Goal: Obtain resource: Download file/media

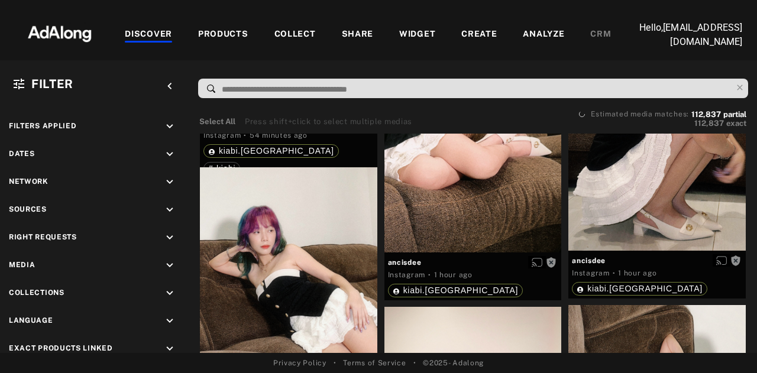
scroll to position [1223, 0]
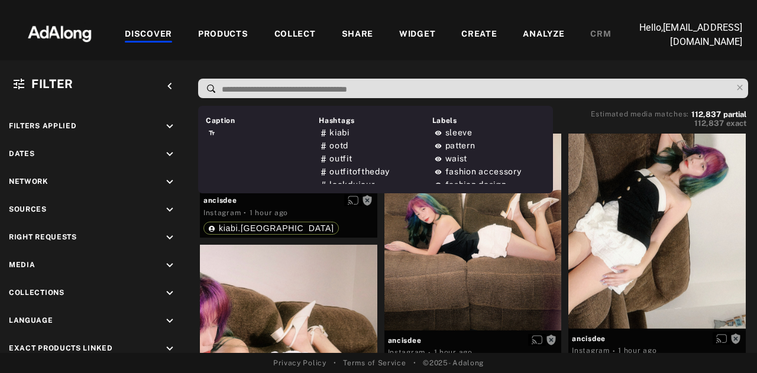
click at [254, 98] on input at bounding box center [476, 90] width 511 height 16
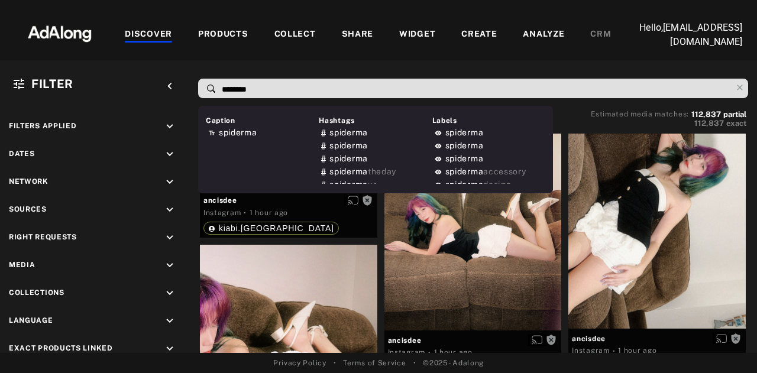
type input "*********"
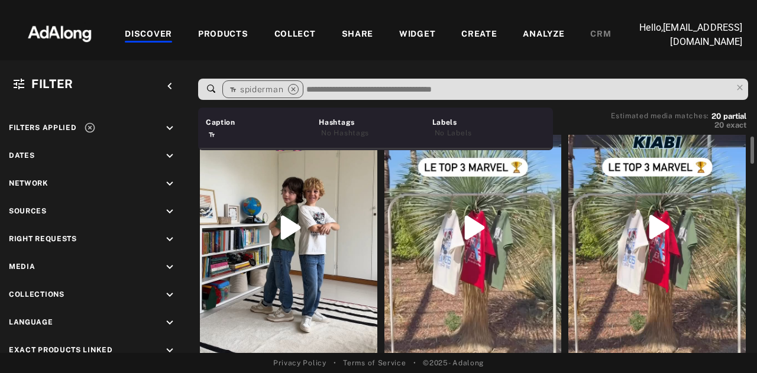
scroll to position [56, 0]
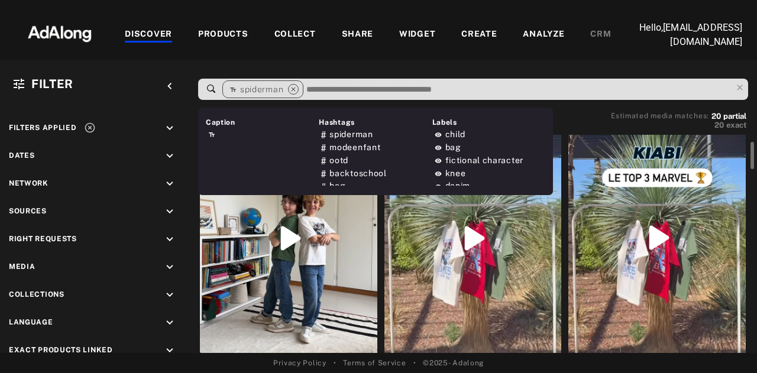
click at [480, 244] on div "Get rights" at bounding box center [472, 237] width 177 height 315
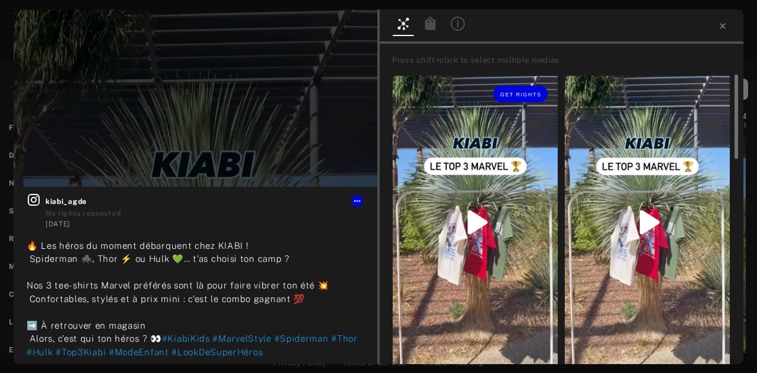
click at [477, 219] on div "Get rights" at bounding box center [475, 222] width 165 height 293
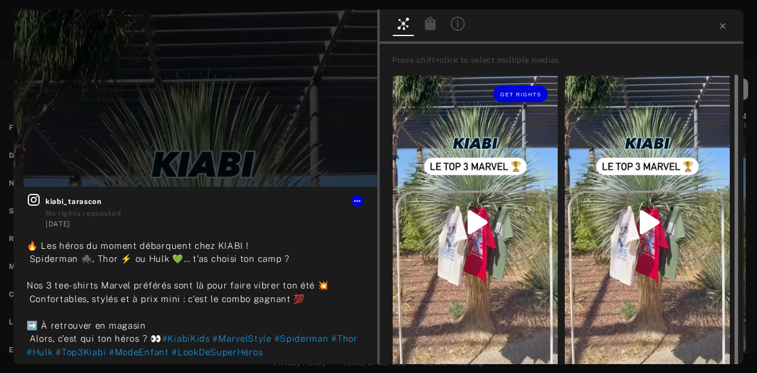
click at [479, 232] on div "Get rights" at bounding box center [475, 222] width 165 height 293
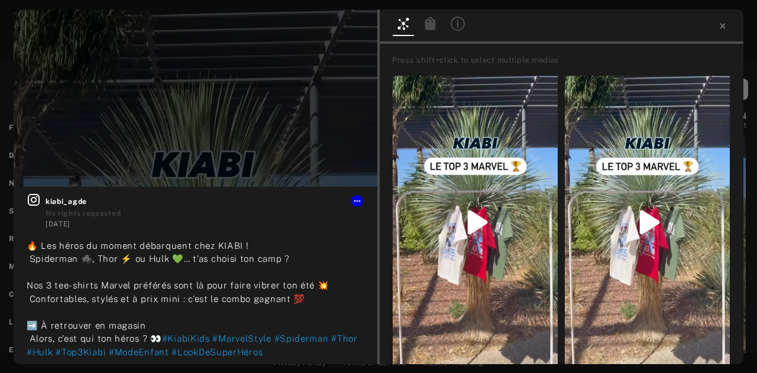
click at [466, 54] on div "Press shift+click to select multiple medias" at bounding box center [565, 60] width 347 height 15
click at [721, 28] on icon at bounding box center [722, 25] width 9 height 9
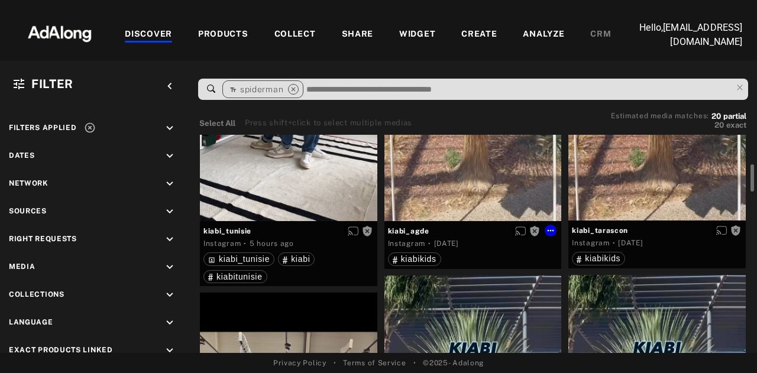
scroll to position [232, 0]
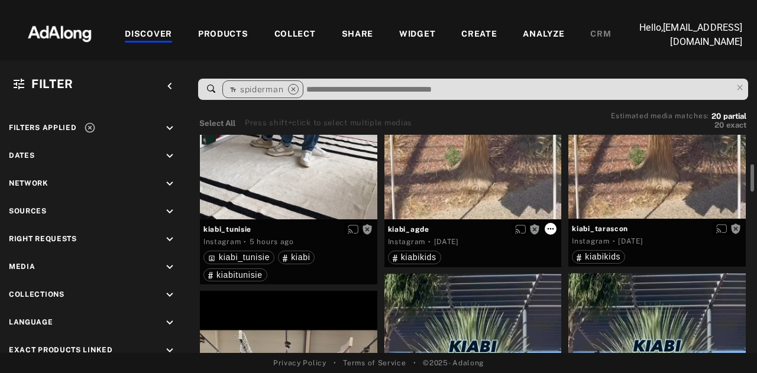
click at [548, 230] on icon at bounding box center [550, 228] width 9 height 9
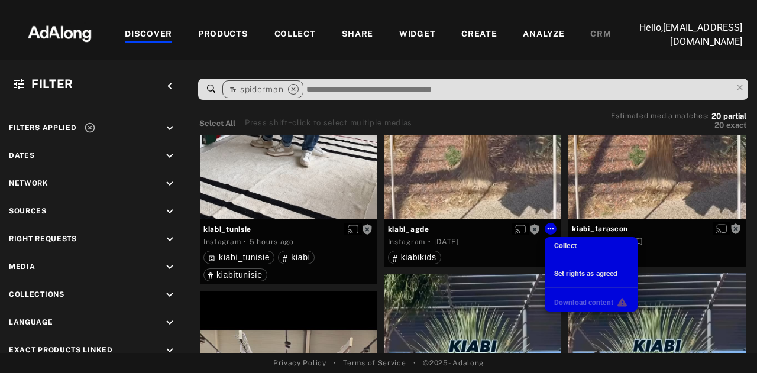
click at [532, 230] on div at bounding box center [378, 186] width 757 height 373
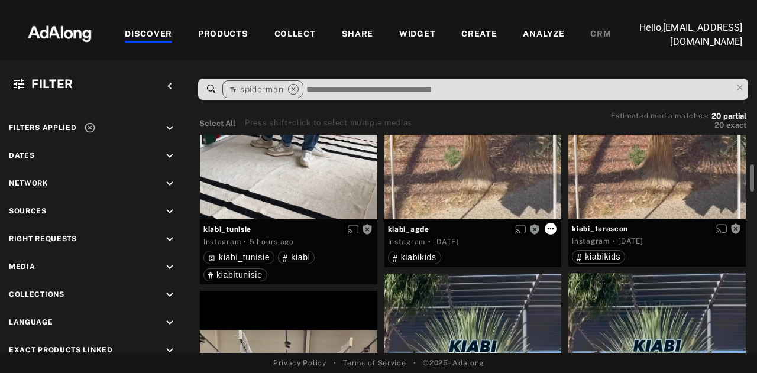
click at [549, 230] on icon at bounding box center [551, 229] width 7 height 2
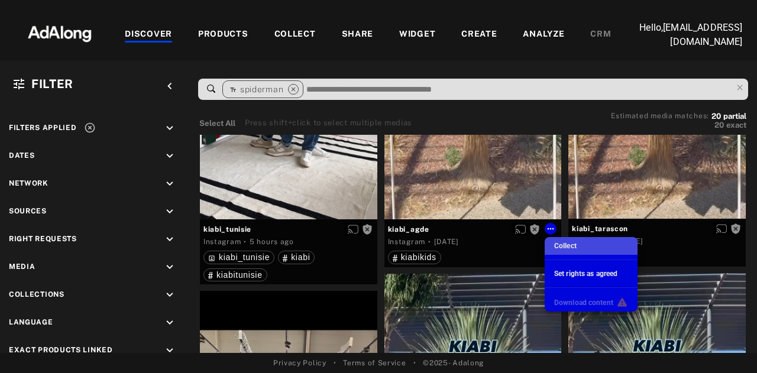
click at [559, 246] on span "Collect" at bounding box center [565, 246] width 22 height 8
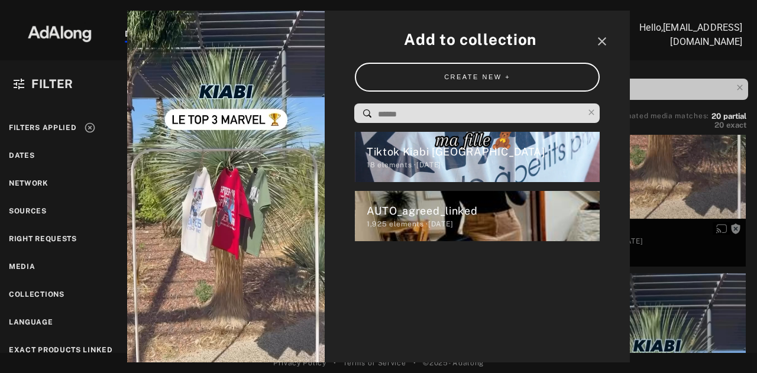
drag, startPoint x: 242, startPoint y: 210, endPoint x: 255, endPoint y: 251, distance: 43.6
click at [255, 251] on img at bounding box center [226, 186] width 198 height 351
click at [237, 198] on img at bounding box center [226, 186] width 198 height 351
click at [604, 40] on icon "close" at bounding box center [602, 41] width 14 height 14
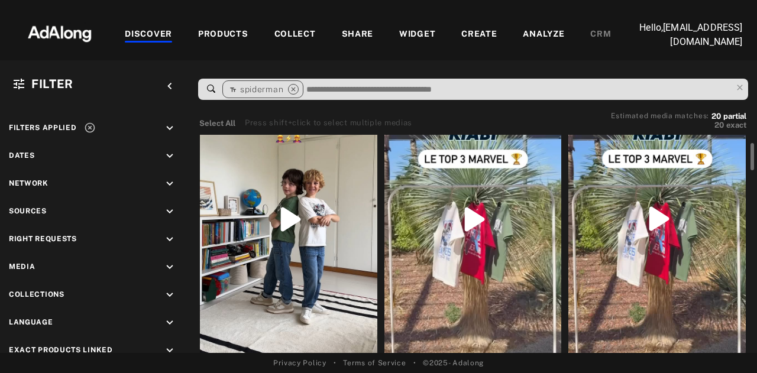
scroll to position [73, 0]
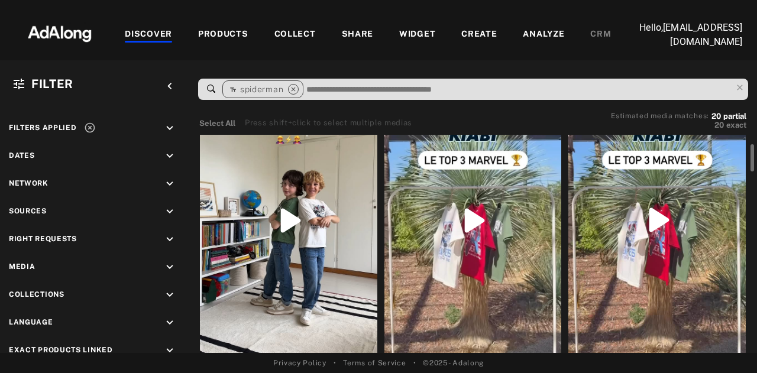
click at [494, 231] on div "Get rights" at bounding box center [472, 220] width 177 height 315
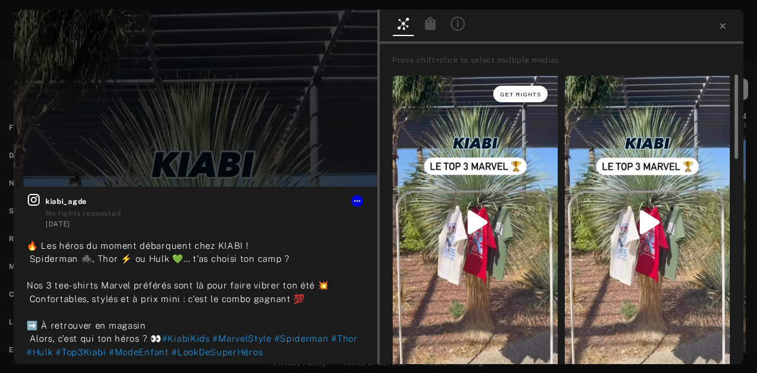
click at [535, 98] on button "Get rights" at bounding box center [520, 94] width 54 height 17
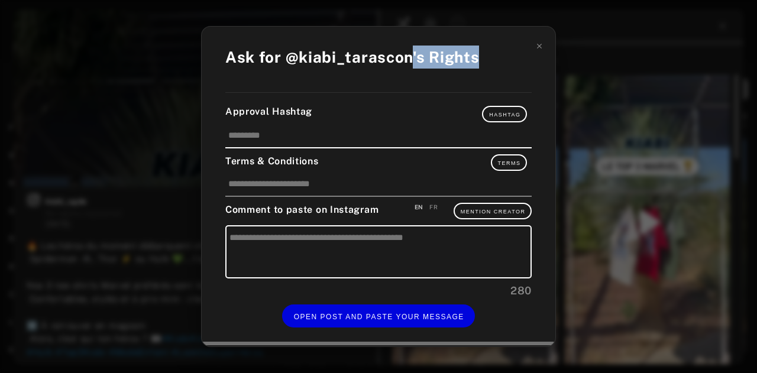
drag, startPoint x: 409, startPoint y: 59, endPoint x: 480, endPoint y: 60, distance: 71.0
click at [480, 60] on div "Ask for @kiabi_tarascon's Rights" at bounding box center [378, 63] width 306 height 35
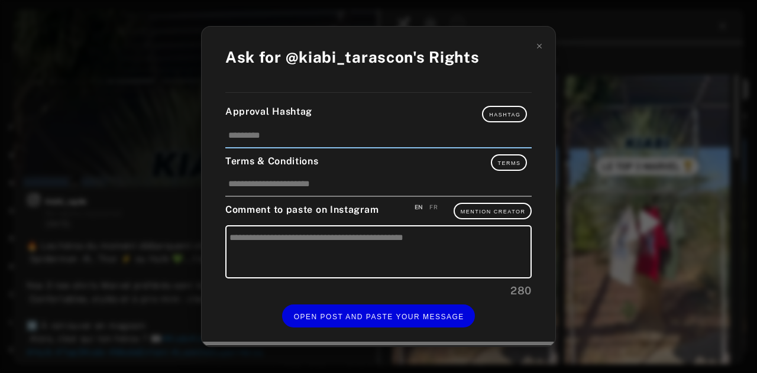
click at [374, 133] on input at bounding box center [378, 139] width 306 height 20
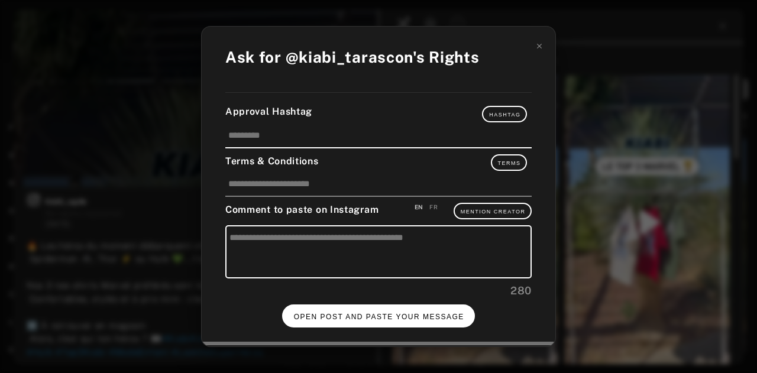
click at [422, 320] on span "OPEN POST AND PASTE YOUR MESSAGE" at bounding box center [379, 317] width 170 height 8
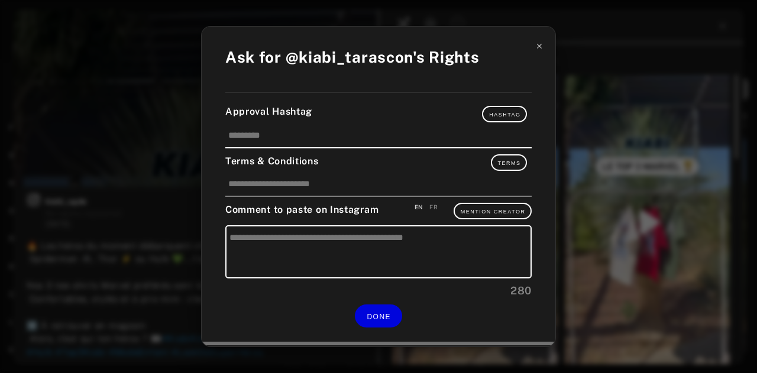
click at [536, 47] on icon at bounding box center [539, 46] width 8 height 8
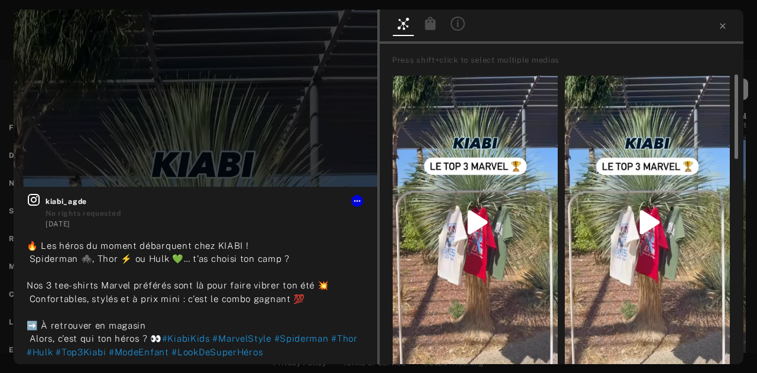
click at [429, 28] on icon at bounding box center [430, 23] width 11 height 13
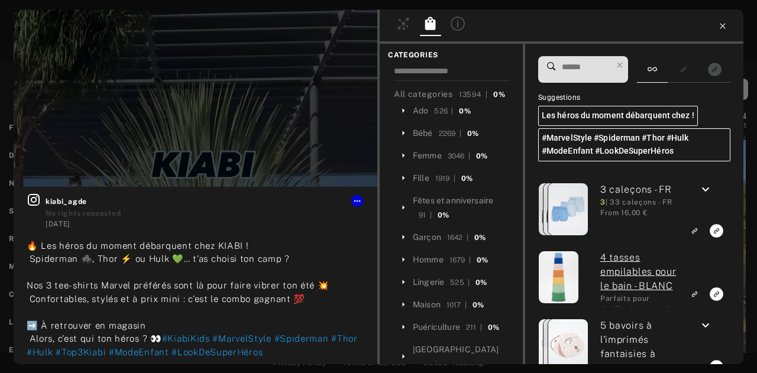
click at [718, 27] on icon at bounding box center [722, 25] width 9 height 9
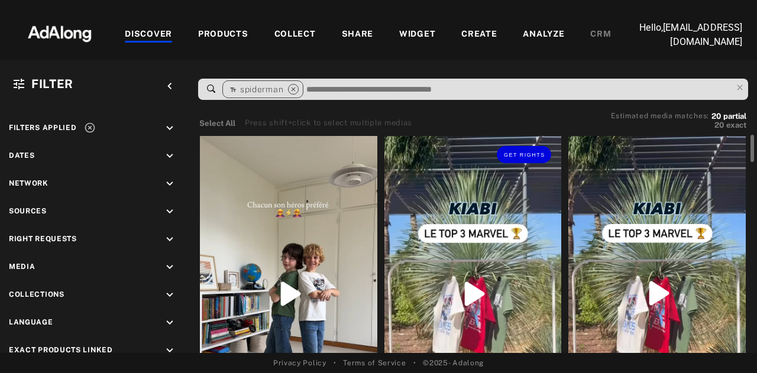
click at [483, 228] on div "Get rights" at bounding box center [472, 293] width 177 height 315
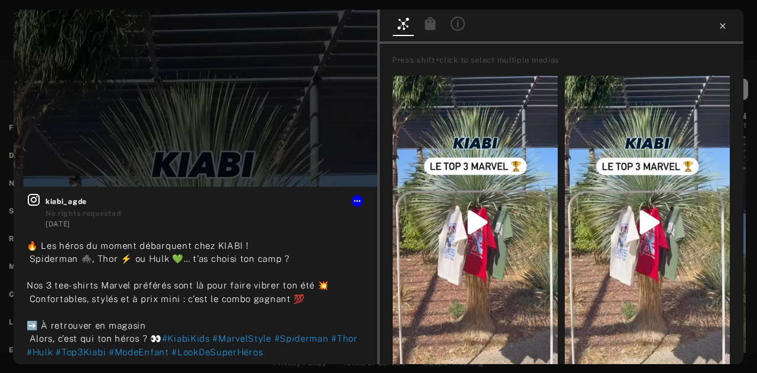
click at [719, 21] on icon at bounding box center [722, 25] width 9 height 9
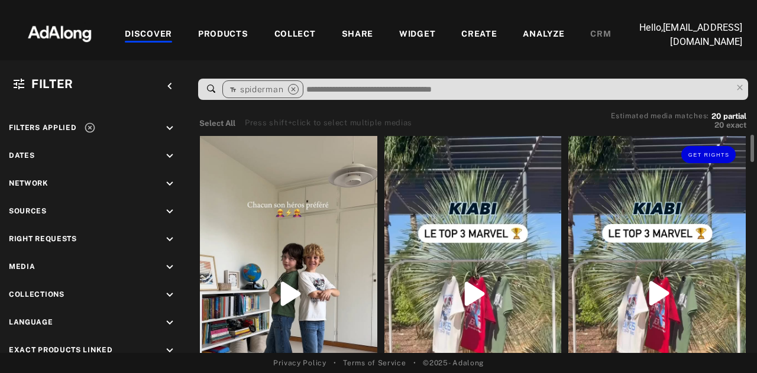
click at [679, 229] on div "Get rights" at bounding box center [656, 293] width 177 height 315
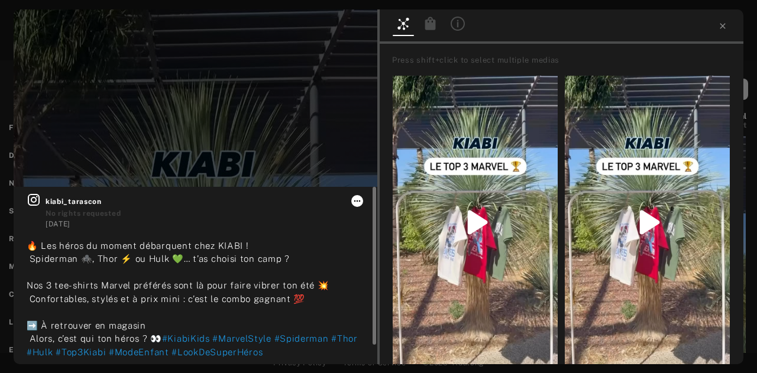
click at [356, 200] on icon at bounding box center [356, 200] width 9 height 9
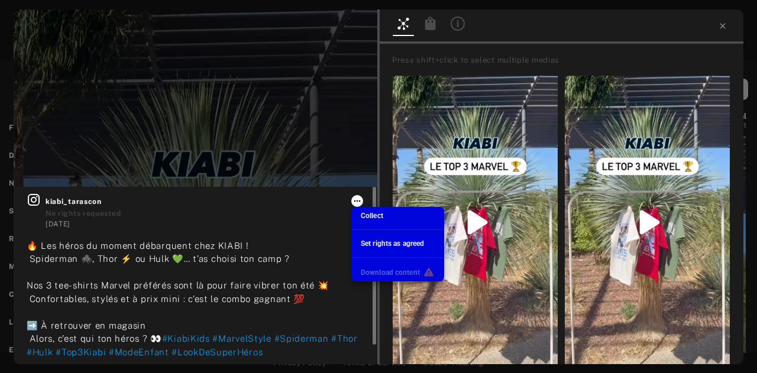
click at [356, 200] on div at bounding box center [378, 186] width 757 height 373
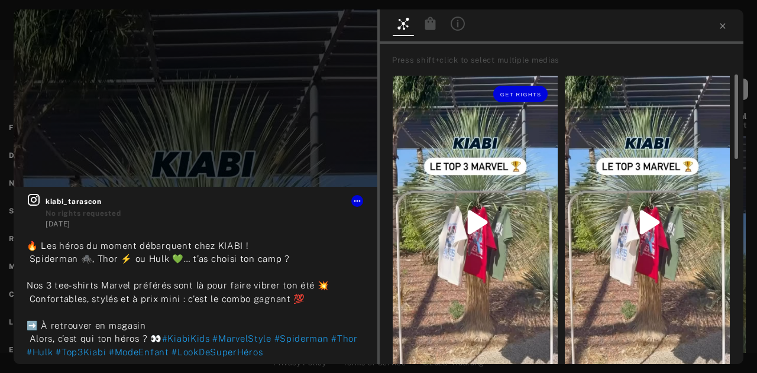
click at [475, 131] on div "Get rights" at bounding box center [475, 222] width 165 height 293
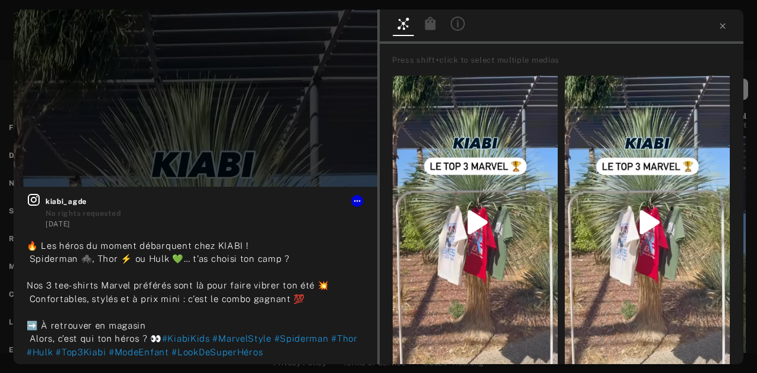
click at [439, 58] on div "Press shift+click to select multiple medias" at bounding box center [565, 60] width 347 height 12
click at [475, 167] on div "Get rights" at bounding box center [475, 222] width 165 height 293
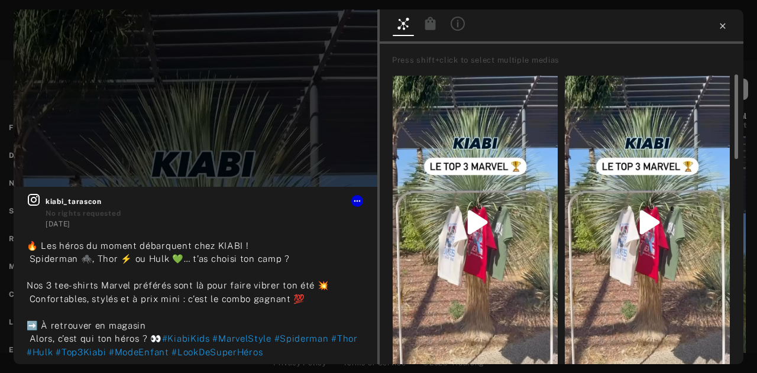
click at [721, 28] on icon at bounding box center [722, 25] width 9 height 9
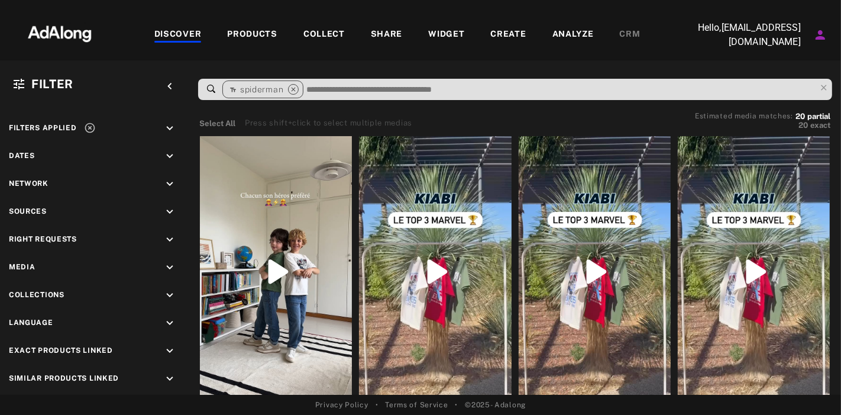
drag, startPoint x: 740, startPoint y: 1, endPoint x: 533, endPoint y: 2, distance: 206.4
click at [533, 2] on div at bounding box center [420, 10] width 841 height 21
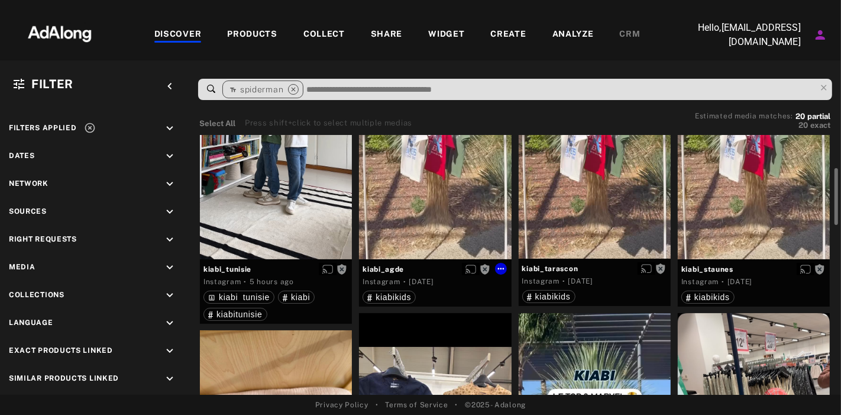
scroll to position [148, 0]
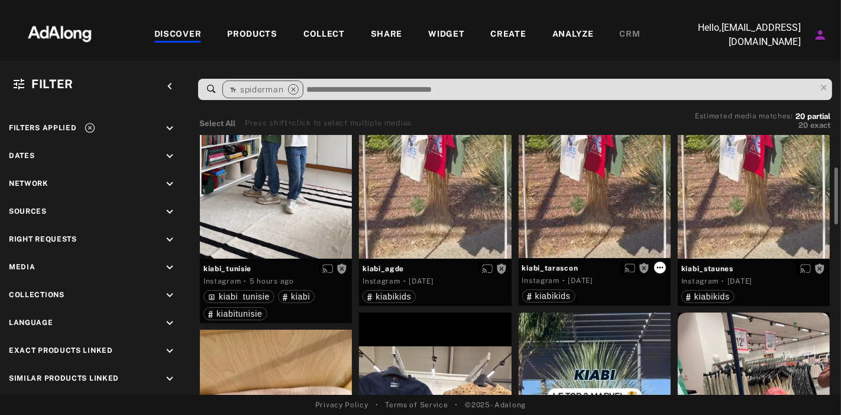
click at [661, 270] on icon at bounding box center [659, 267] width 9 height 9
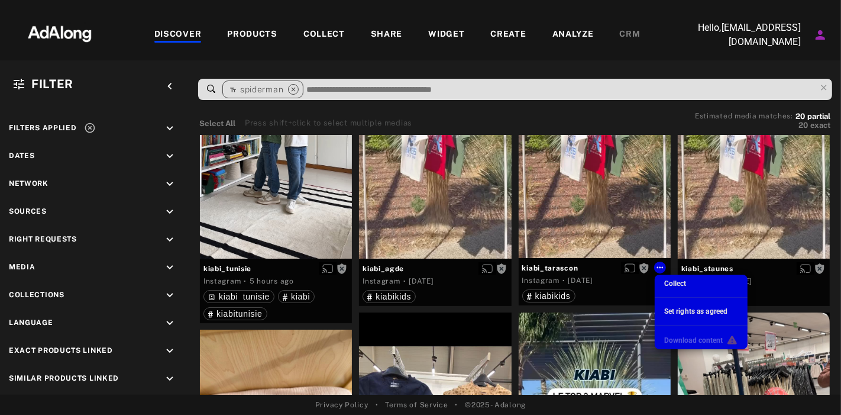
click at [756, 259] on div at bounding box center [420, 207] width 841 height 415
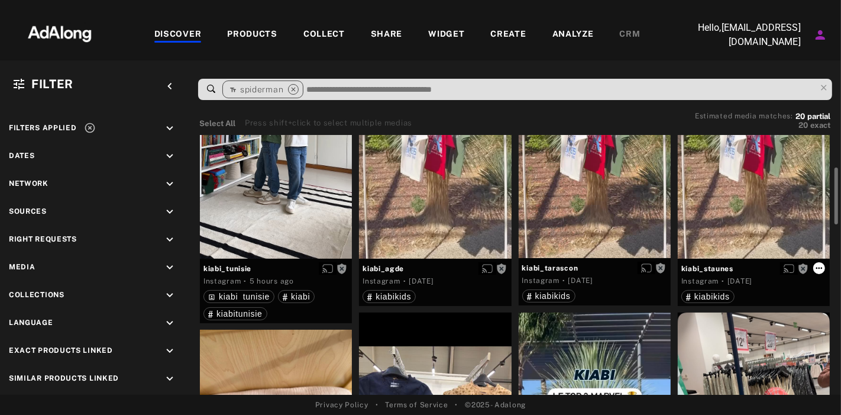
click at [756, 270] on icon at bounding box center [818, 267] width 9 height 9
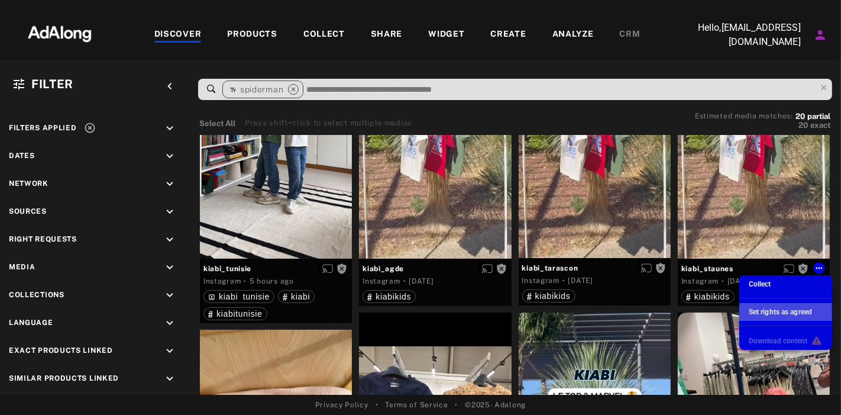
click at [756, 312] on span "Set rights as agreed" at bounding box center [780, 312] width 63 height 8
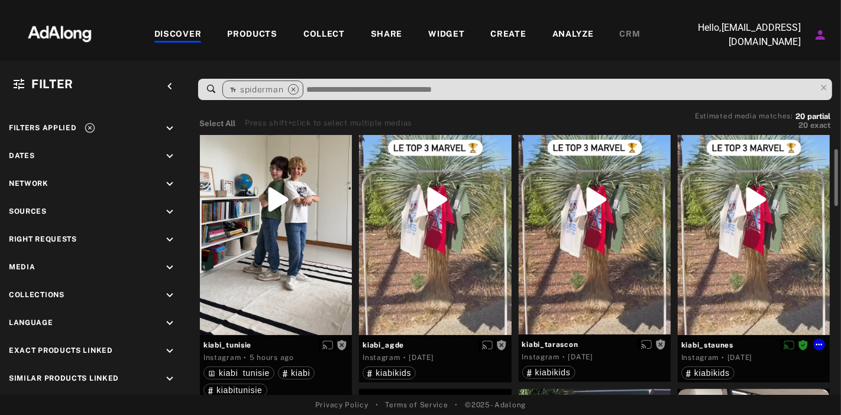
scroll to position [71, 0]
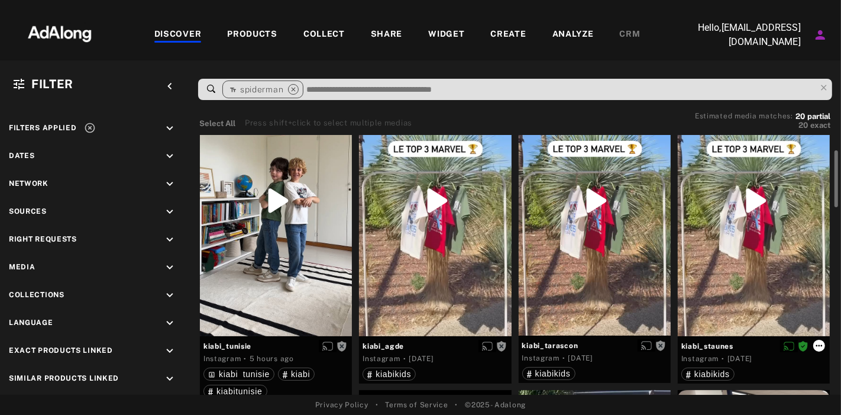
click at [756, 344] on icon at bounding box center [818, 345] width 9 height 9
click at [756, 349] on icon at bounding box center [818, 345] width 9 height 9
click at [756, 344] on icon at bounding box center [818, 345] width 9 height 9
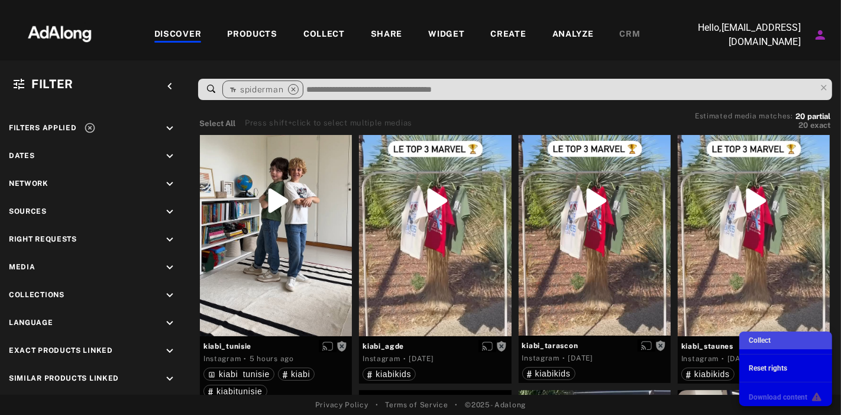
click at [756, 341] on li "Collect" at bounding box center [785, 340] width 93 height 18
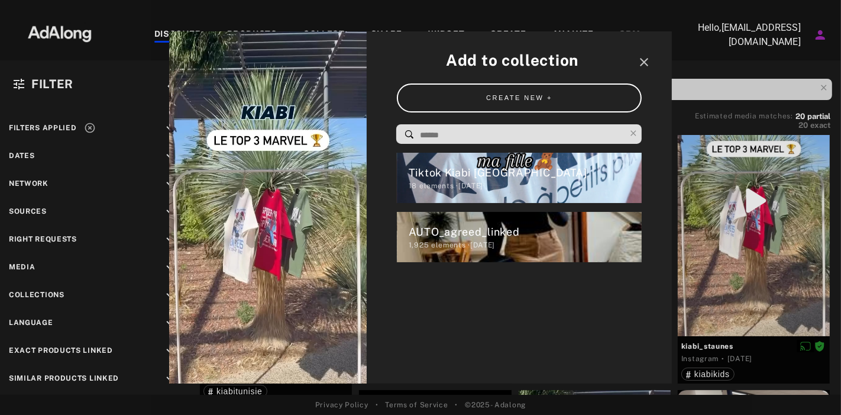
click at [269, 253] on img at bounding box center [268, 206] width 198 height 351
click at [650, 65] on icon "close" at bounding box center [644, 62] width 14 height 14
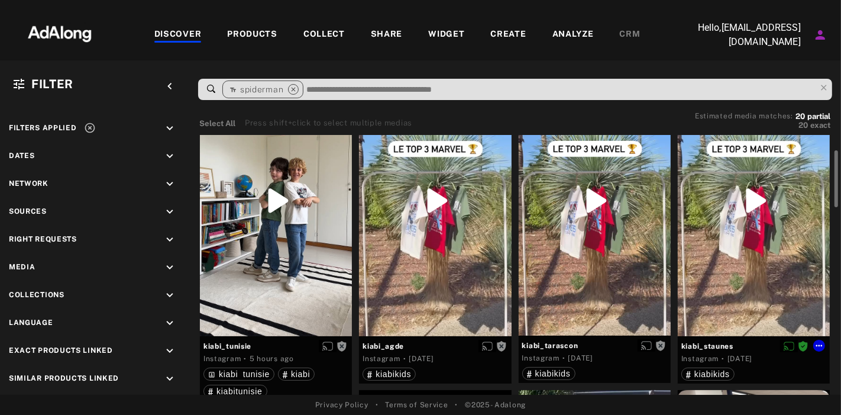
click at [746, 228] on div at bounding box center [754, 200] width 152 height 270
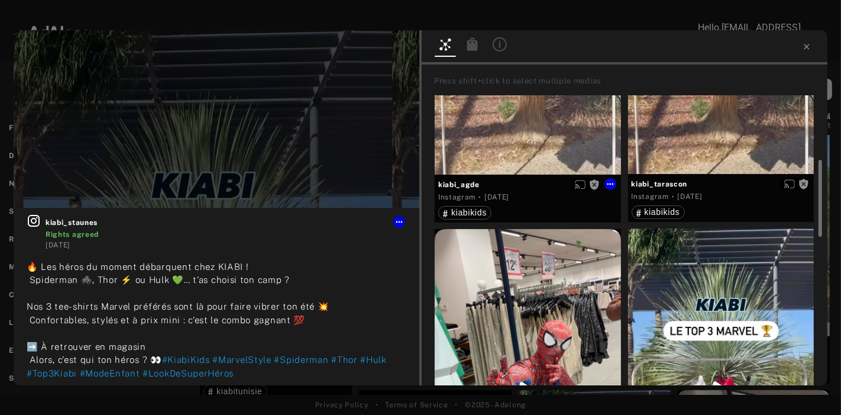
scroll to position [235, 0]
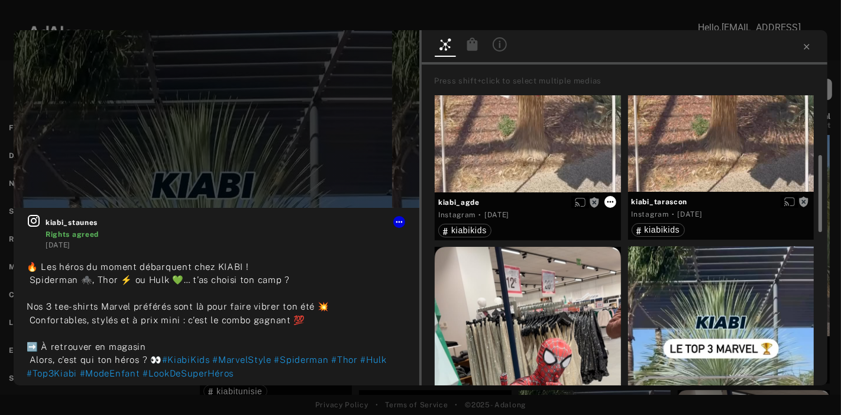
click at [608, 200] on icon at bounding box center [610, 201] width 9 height 9
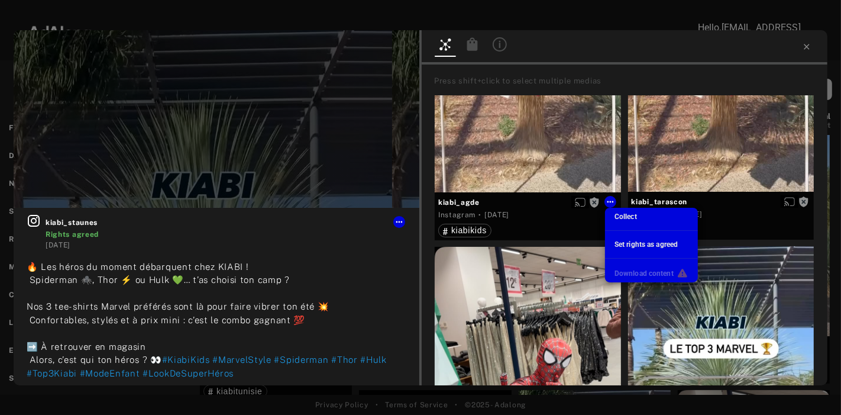
click at [756, 202] on div at bounding box center [420, 207] width 841 height 415
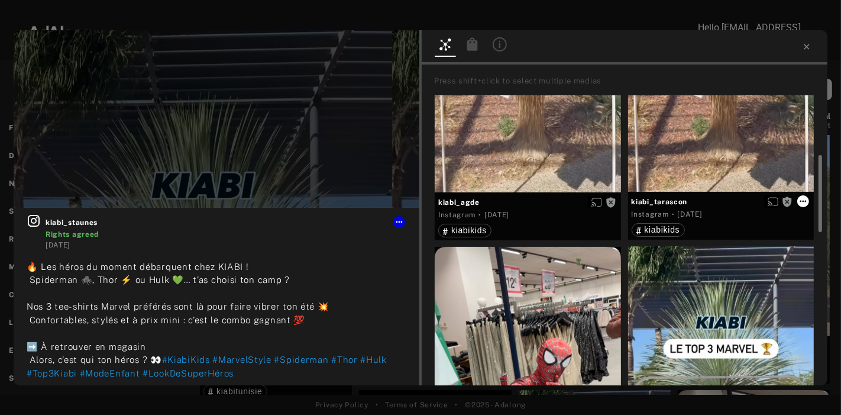
click at [756, 200] on icon at bounding box center [802, 200] width 9 height 9
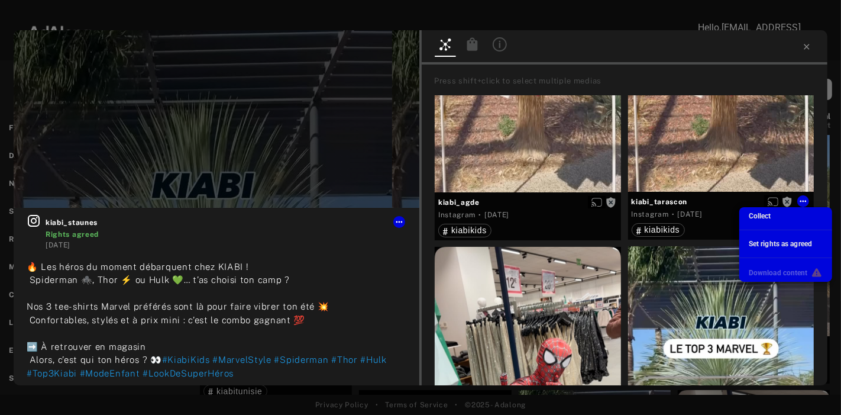
click at [397, 222] on div at bounding box center [420, 207] width 841 height 415
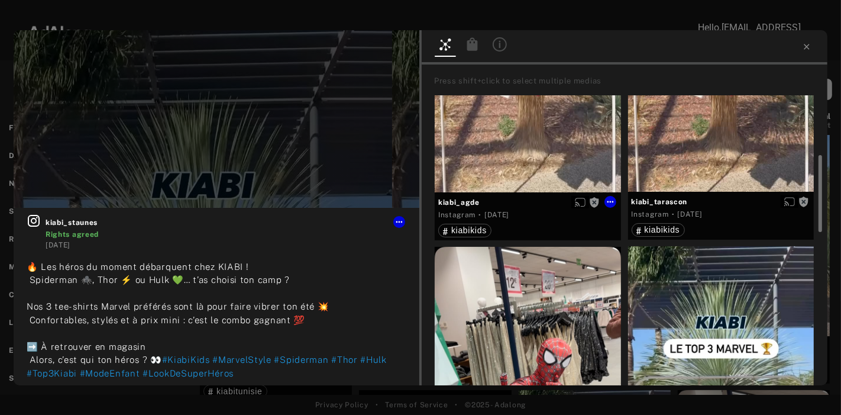
scroll to position [533, 0]
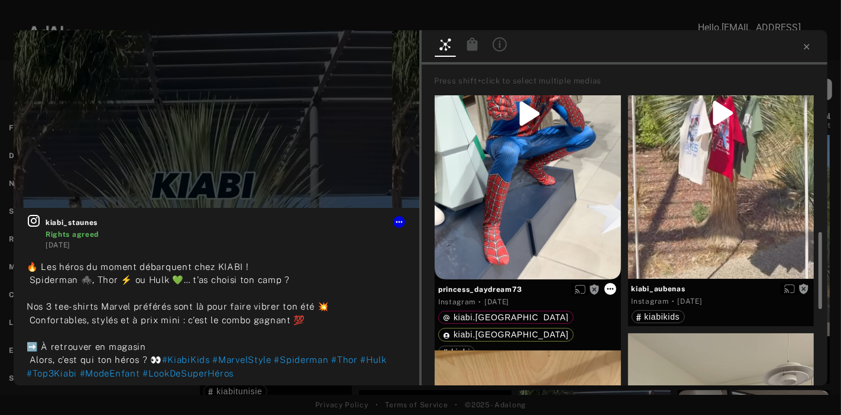
click at [606, 287] on icon at bounding box center [610, 288] width 9 height 9
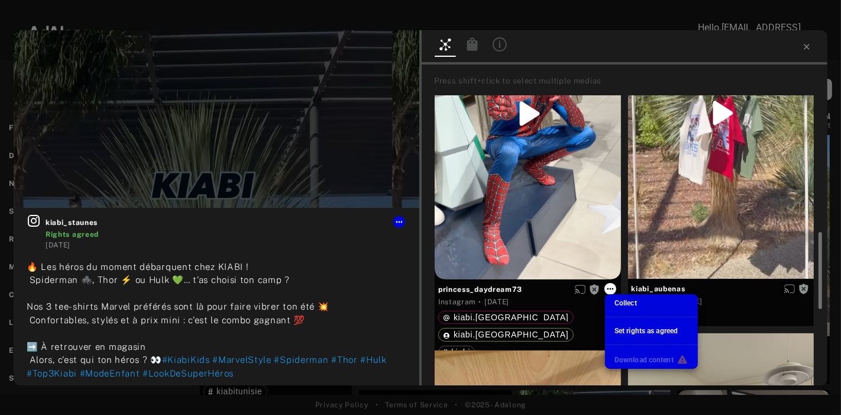
click at [606, 287] on div at bounding box center [420, 207] width 841 height 415
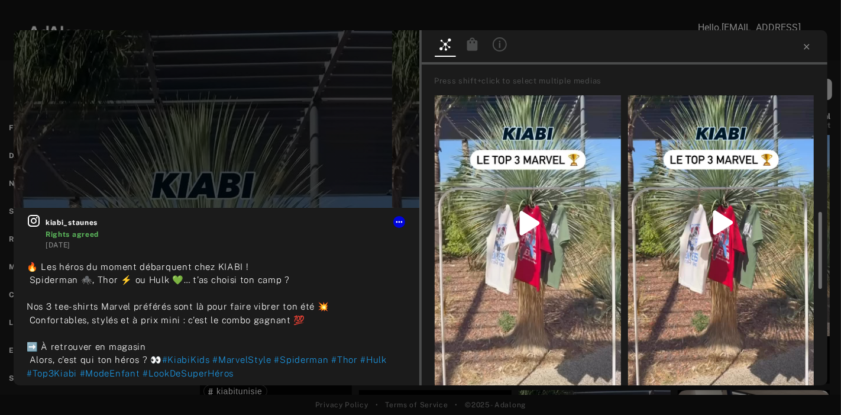
scroll to position [0, 0]
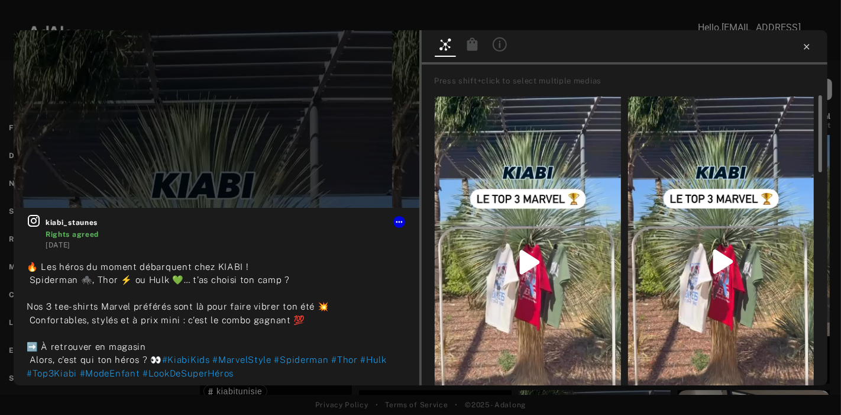
click at [756, 48] on icon at bounding box center [806, 46] width 9 height 9
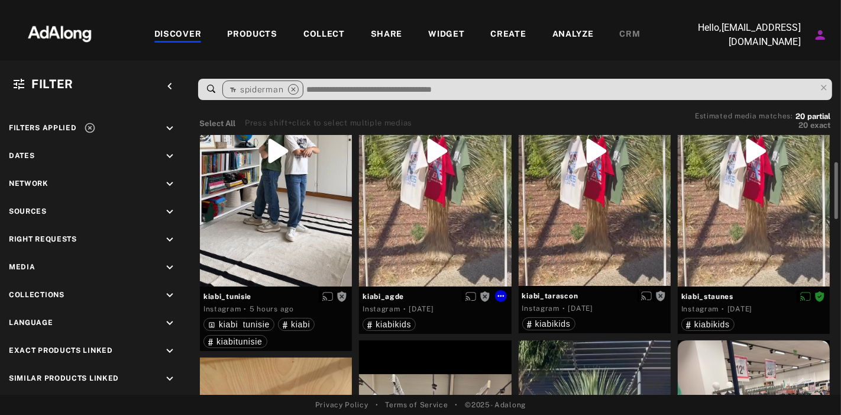
scroll to position [121, 0]
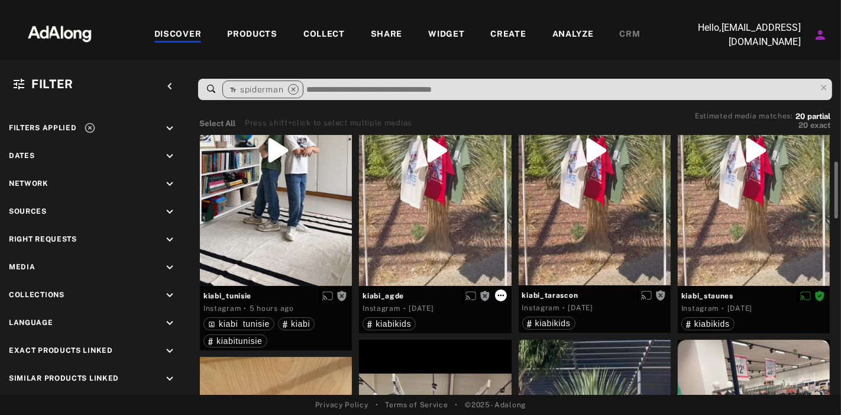
click at [500, 294] on icon at bounding box center [500, 294] width 9 height 9
click at [500, 293] on icon at bounding box center [500, 294] width 9 height 9
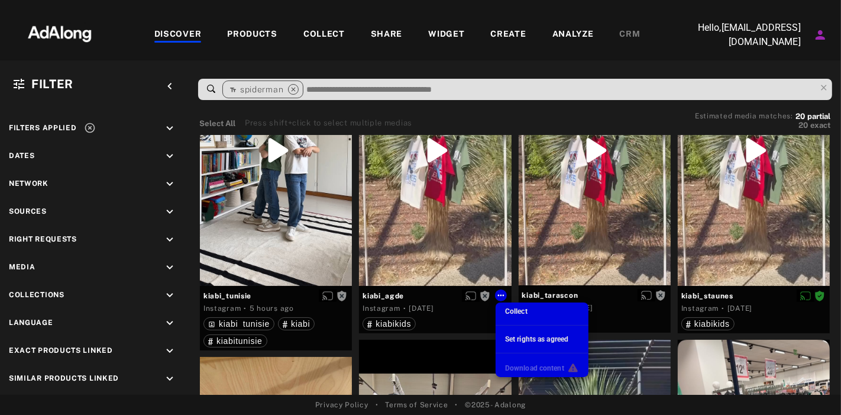
click at [520, 367] on span "Download content" at bounding box center [534, 368] width 59 height 8
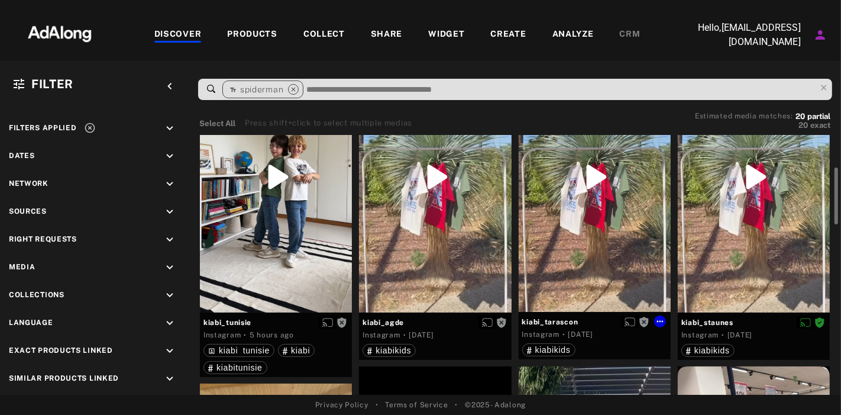
scroll to position [89, 0]
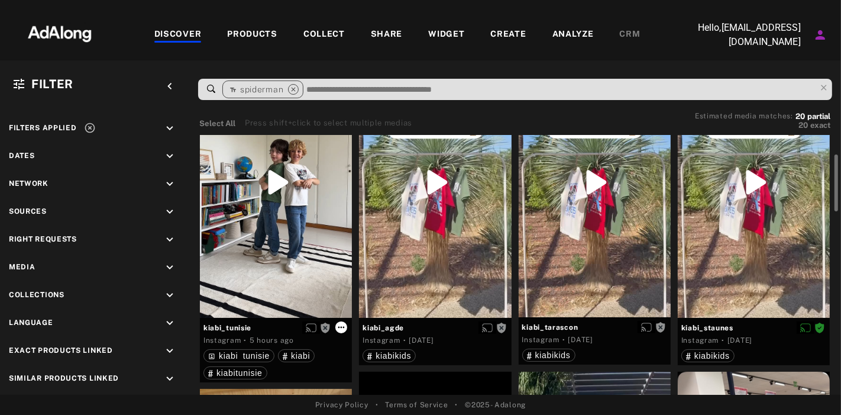
click at [338, 326] on icon at bounding box center [340, 326] width 9 height 9
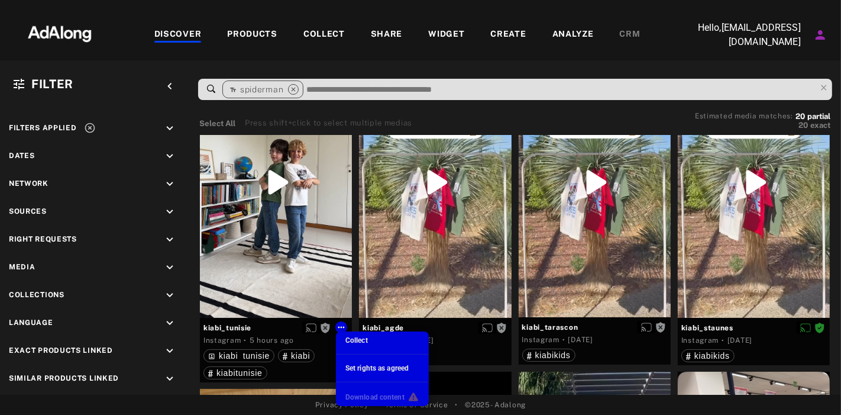
click at [515, 64] on div at bounding box center [420, 207] width 841 height 415
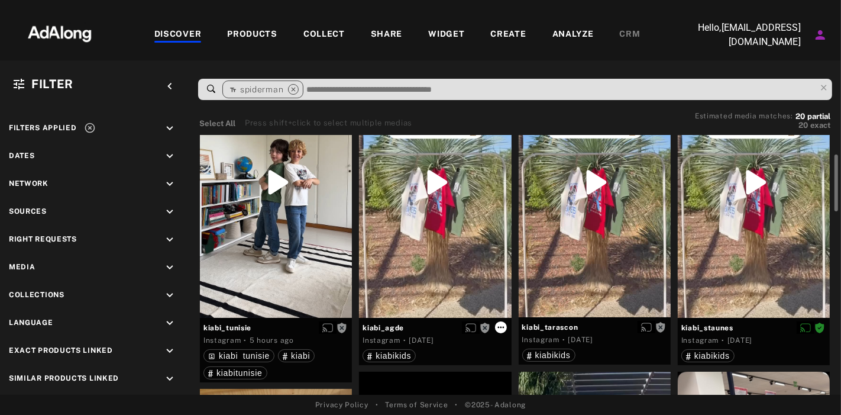
click at [504, 330] on icon at bounding box center [500, 326] width 9 height 9
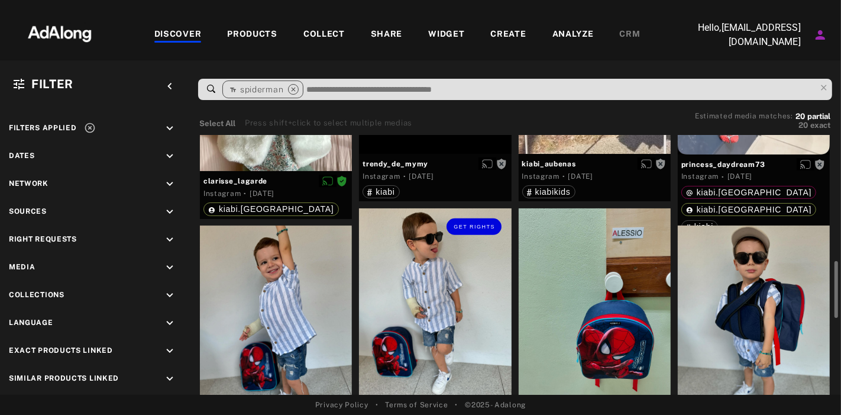
scroll to position [578, 0]
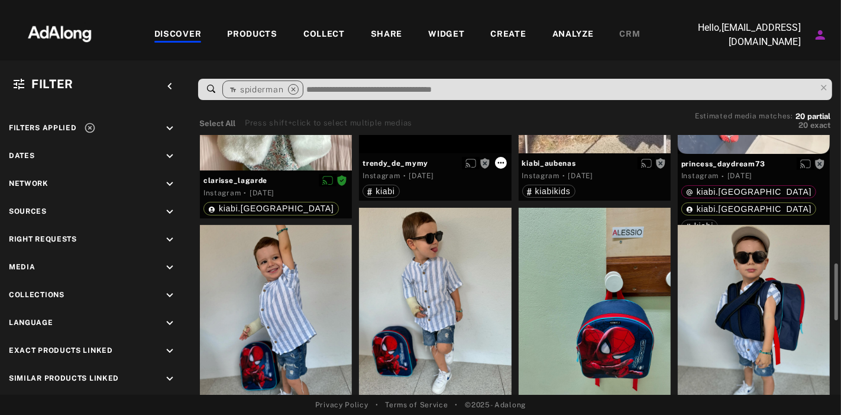
click at [500, 164] on icon at bounding box center [500, 163] width 7 height 2
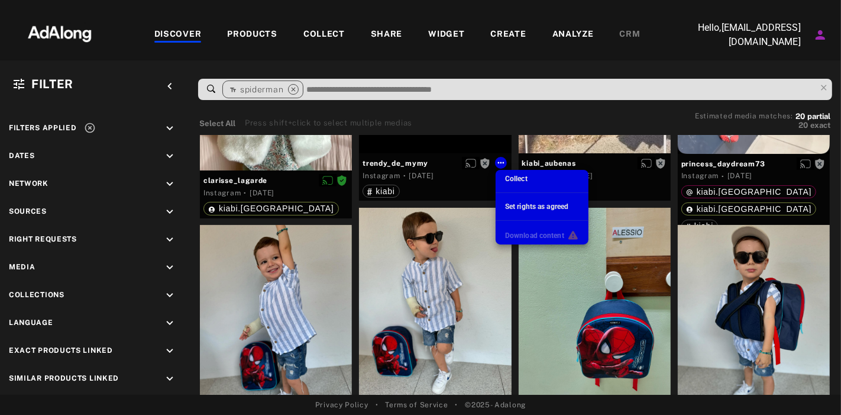
click at [267, 32] on div at bounding box center [420, 207] width 841 height 415
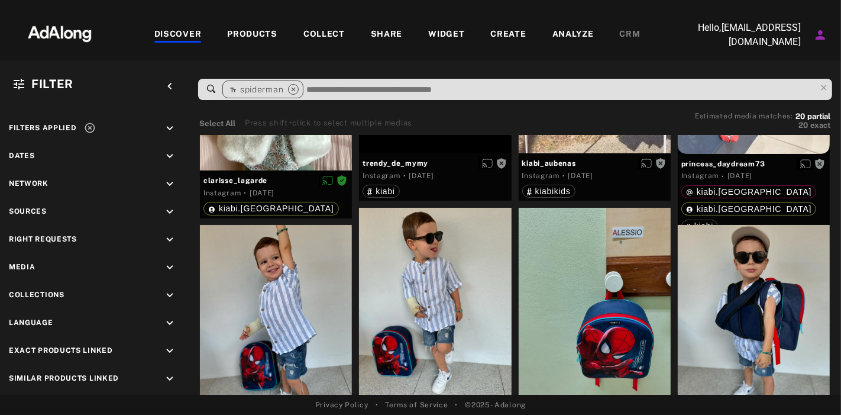
click at [267, 32] on div "PRODUCTS" at bounding box center [252, 35] width 50 height 14
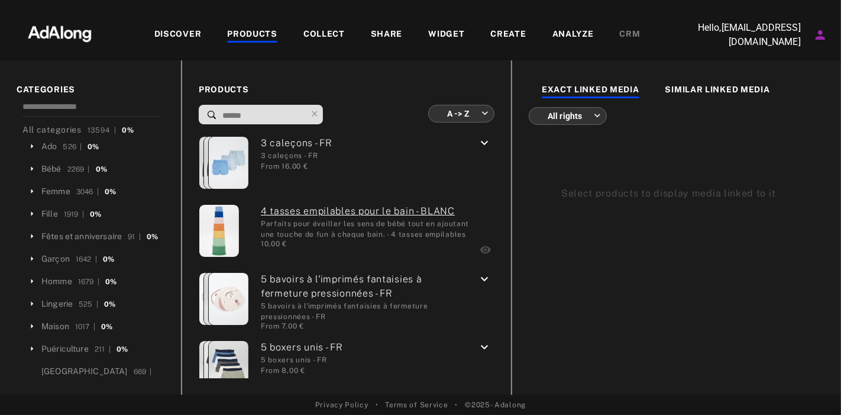
click at [391, 37] on div "SHARE" at bounding box center [387, 35] width 32 height 14
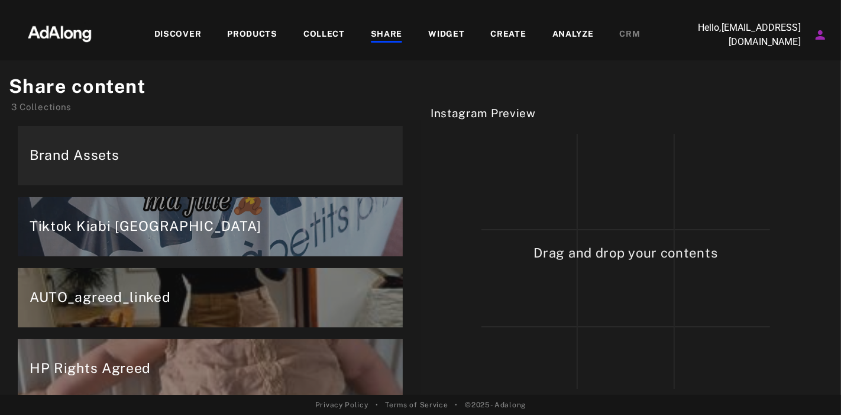
click at [468, 31] on div "WIDGET" at bounding box center [446, 35] width 62 height 14
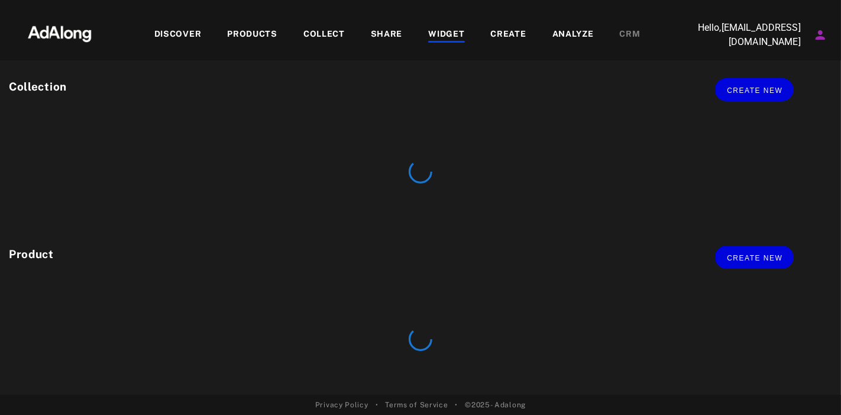
click at [507, 30] on div "CREATE" at bounding box center [508, 35] width 35 height 14
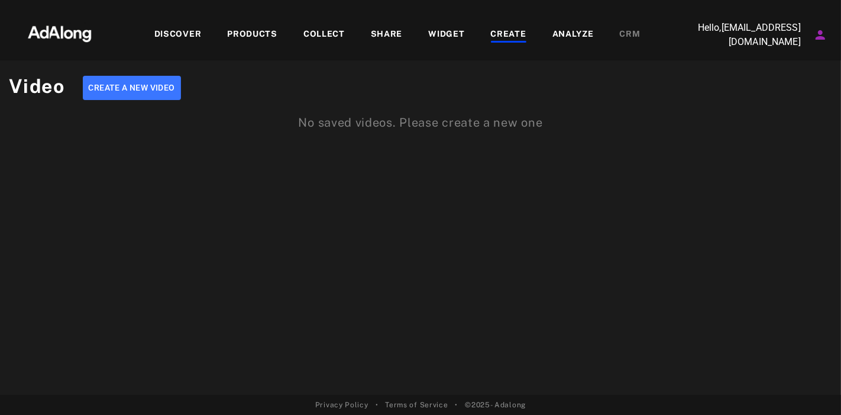
click at [450, 35] on div "WIDGET" at bounding box center [446, 35] width 36 height 14
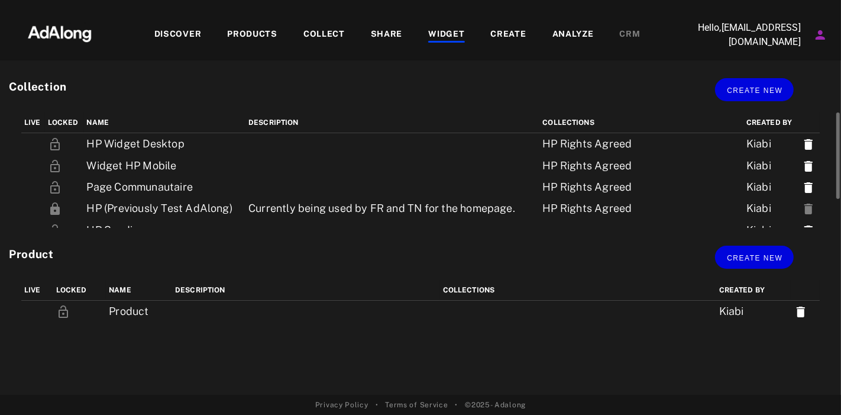
scroll to position [35, 0]
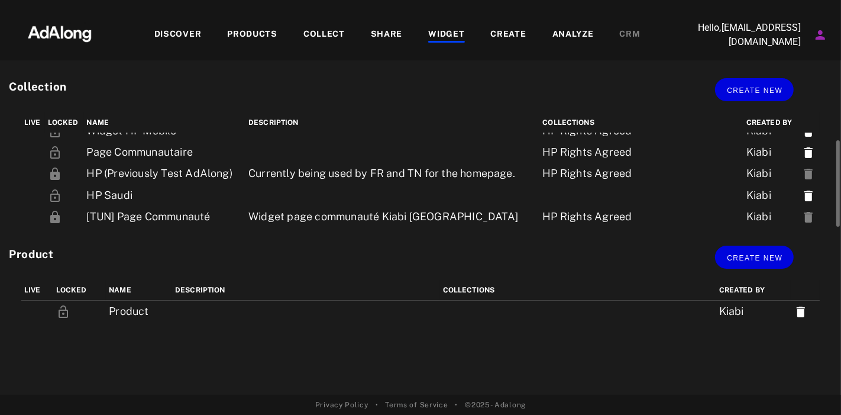
click at [179, 30] on div "DISCOVER" at bounding box center [177, 35] width 47 height 14
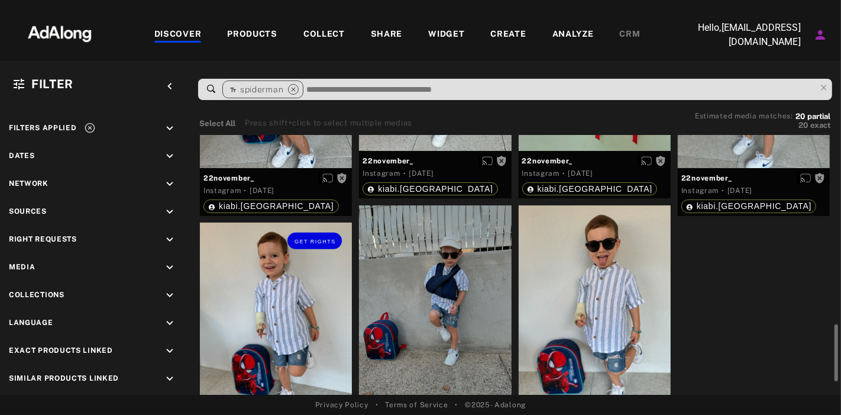
scroll to position [833, 0]
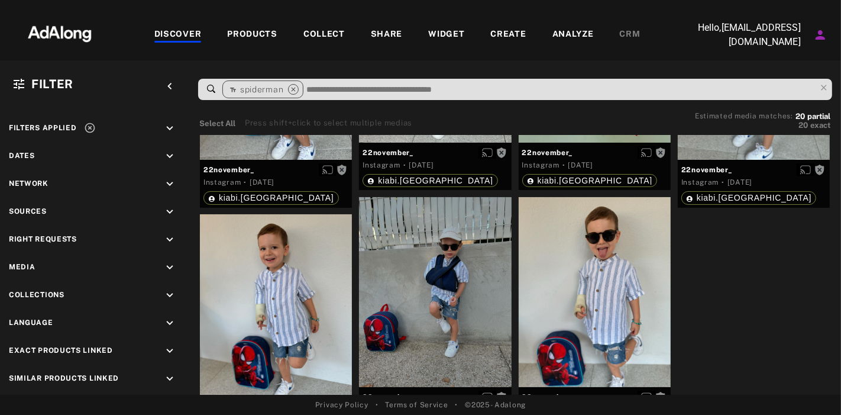
click at [289, 85] on div "close" at bounding box center [290, 89] width 15 height 15
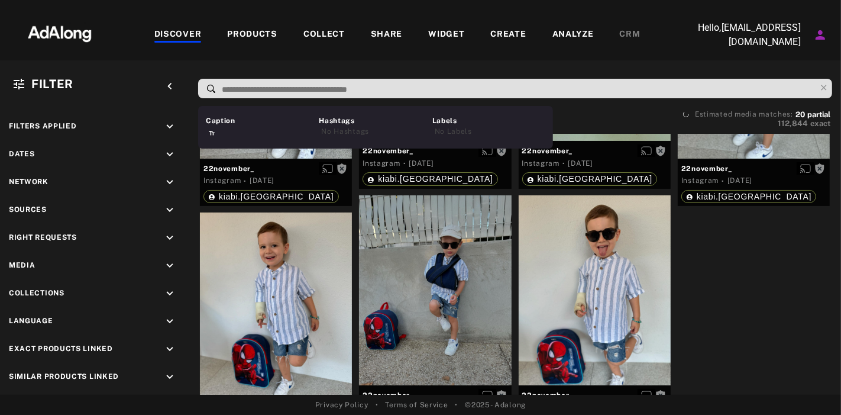
click at [294, 95] on input at bounding box center [518, 90] width 595 height 16
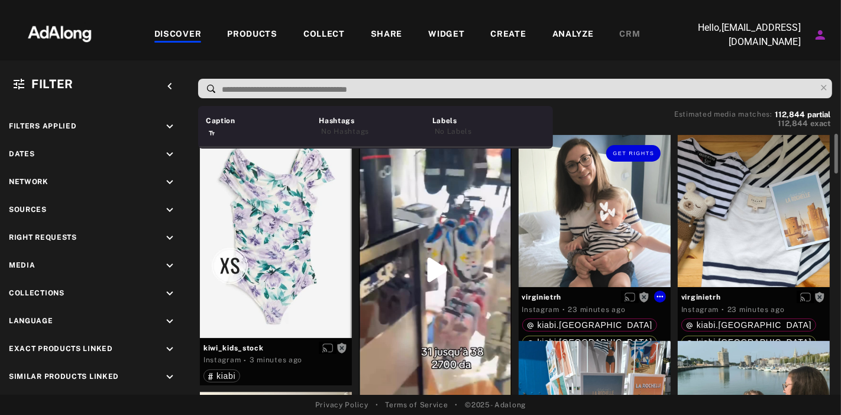
click at [592, 253] on div "Get rights" at bounding box center [595, 211] width 152 height 152
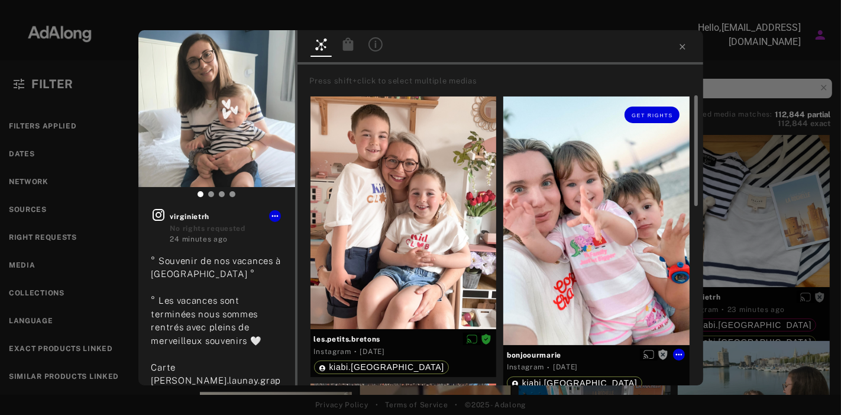
click at [570, 236] on div "Get rights" at bounding box center [596, 220] width 186 height 248
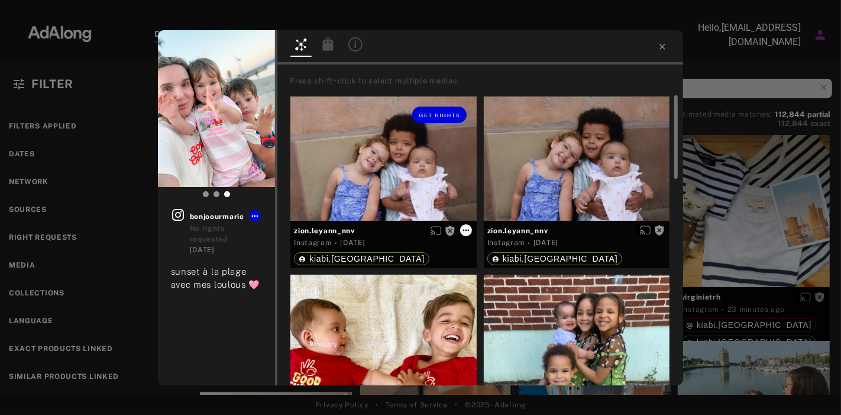
click at [467, 228] on icon at bounding box center [465, 229] width 9 height 9
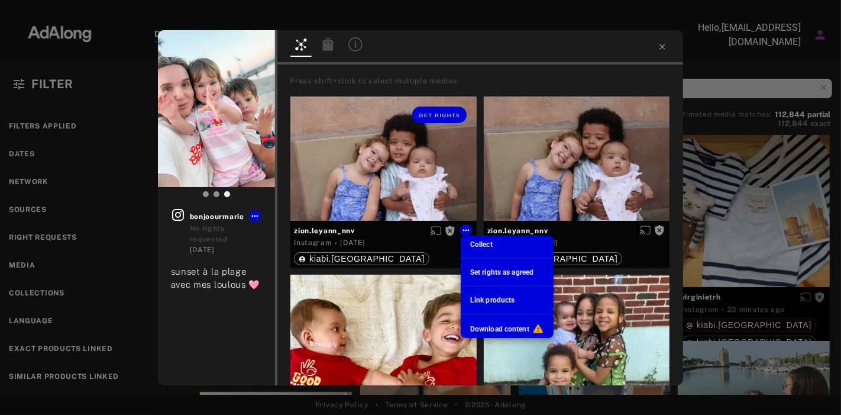
click at [713, 75] on div at bounding box center [420, 207] width 841 height 415
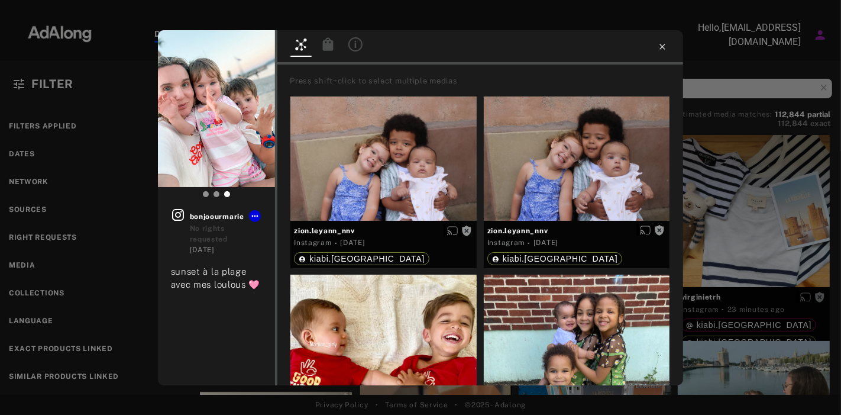
click at [661, 44] on icon at bounding box center [662, 46] width 5 height 5
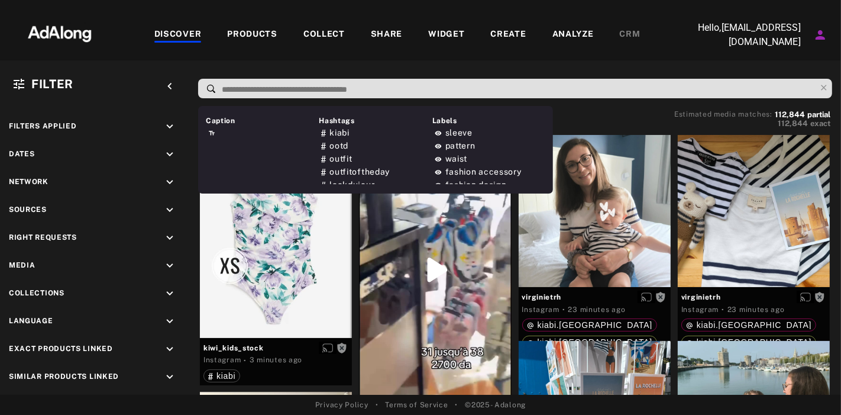
click at [578, 90] on input at bounding box center [518, 90] width 595 height 16
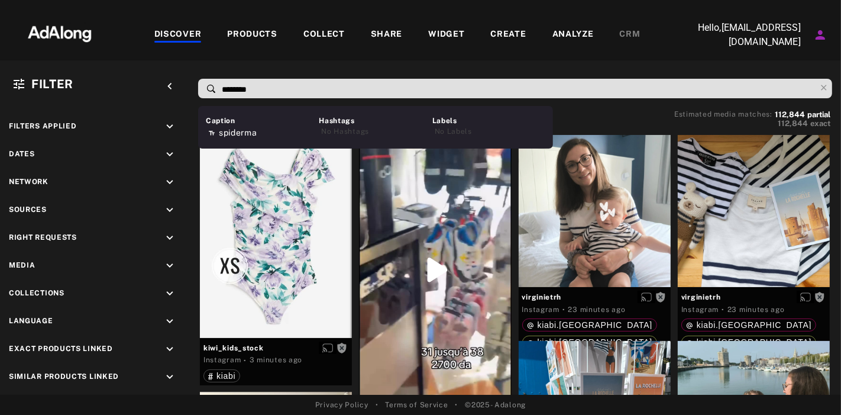
type input "*********"
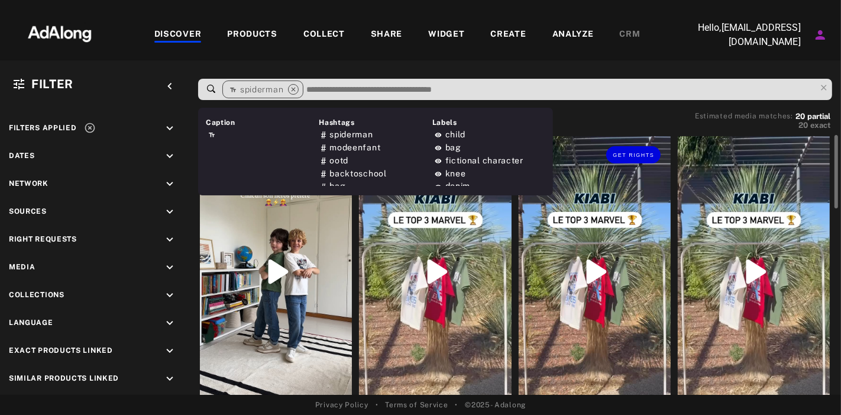
scroll to position [98, 0]
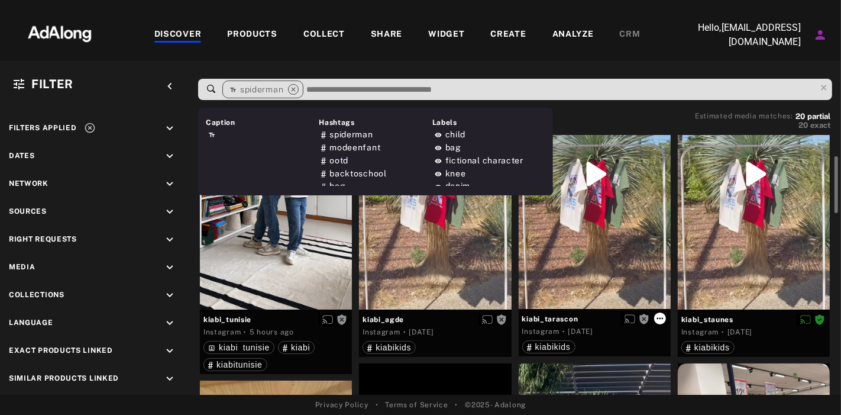
click at [655, 321] on icon at bounding box center [659, 317] width 9 height 9
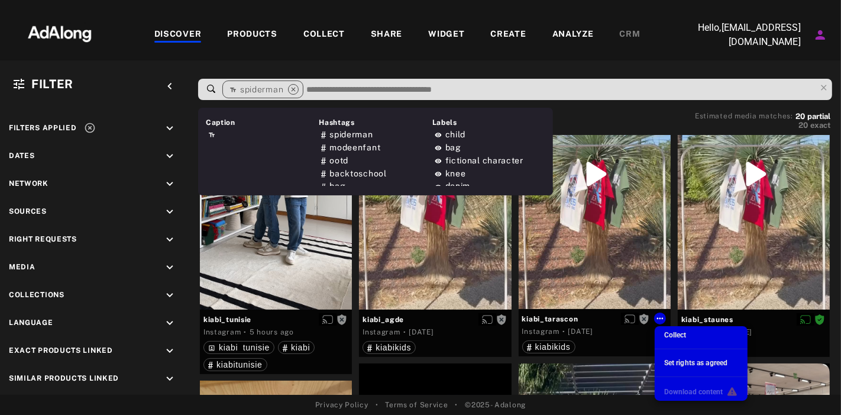
click at [756, 317] on div at bounding box center [420, 207] width 841 height 415
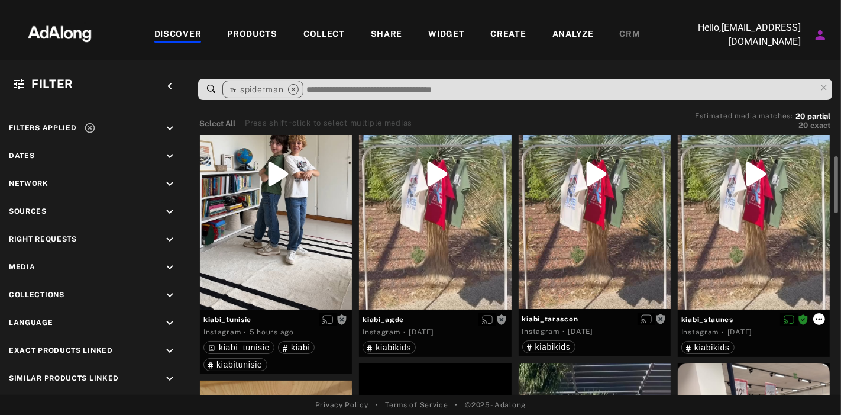
click at [756, 318] on icon at bounding box center [818, 318] width 9 height 9
click at [756, 320] on icon at bounding box center [819, 319] width 7 height 2
click at [756, 322] on icon at bounding box center [818, 318] width 9 height 9
click at [756, 320] on icon at bounding box center [819, 319] width 7 height 2
click at [756, 322] on icon at bounding box center [818, 318] width 9 height 9
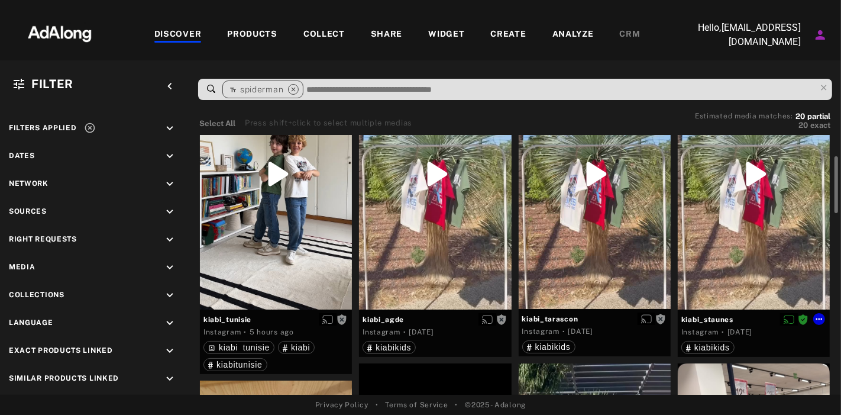
click at [742, 244] on div at bounding box center [754, 173] width 152 height 270
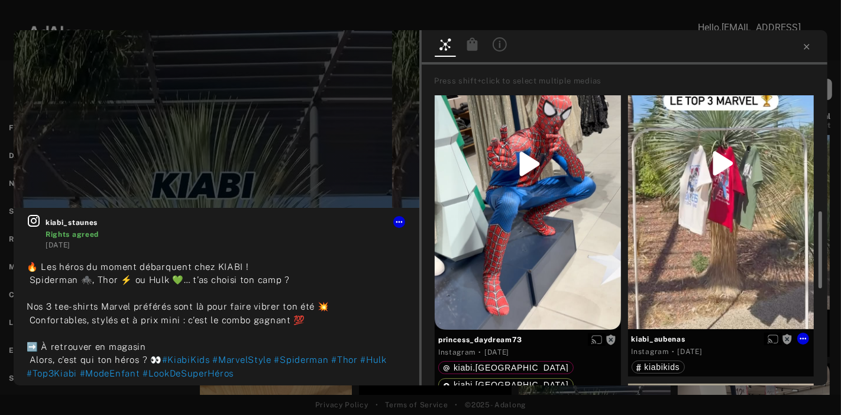
scroll to position [483, 0]
click at [756, 338] on icon at bounding box center [802, 337] width 9 height 9
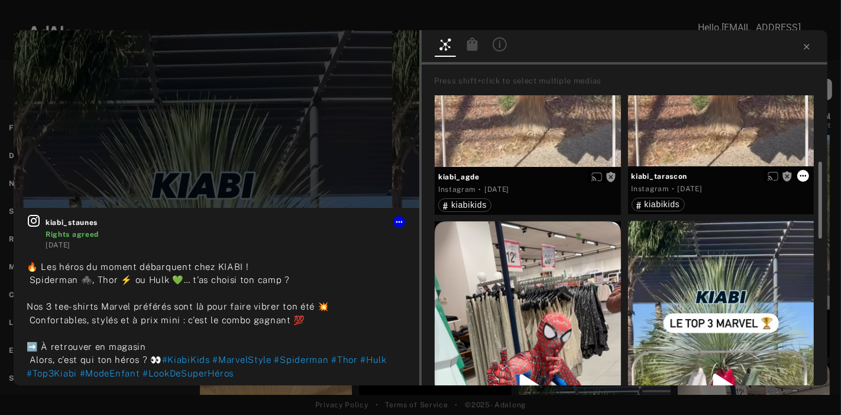
click at [756, 174] on icon at bounding box center [802, 175] width 9 height 9
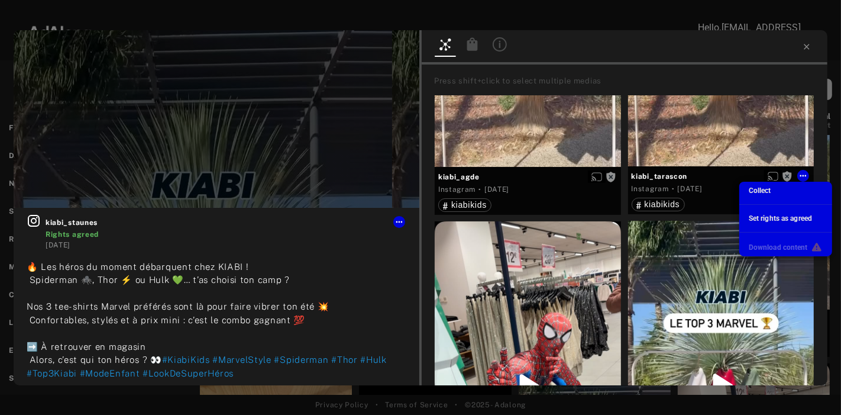
click at [609, 178] on div at bounding box center [420, 207] width 841 height 415
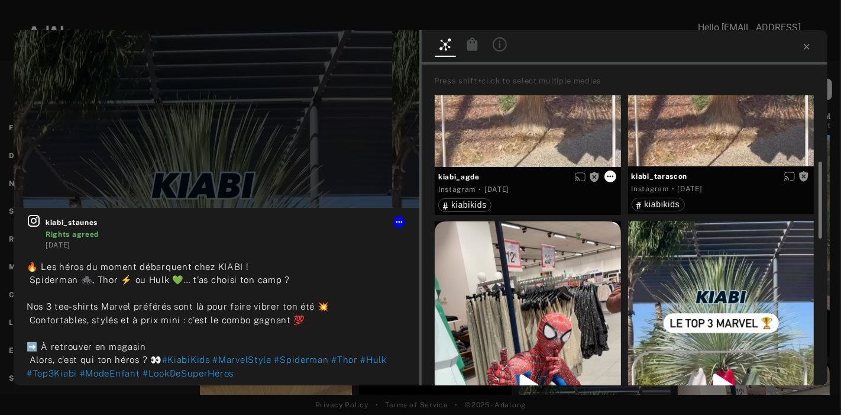
click at [610, 176] on icon at bounding box center [610, 177] width 7 height 2
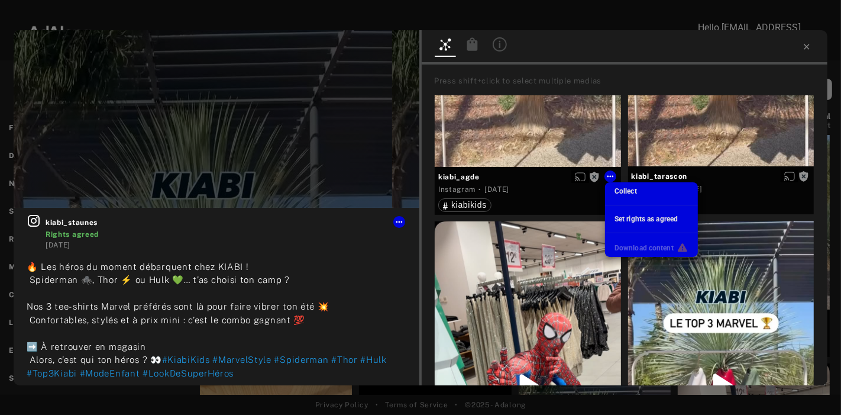
click at [755, 236] on div at bounding box center [420, 207] width 841 height 415
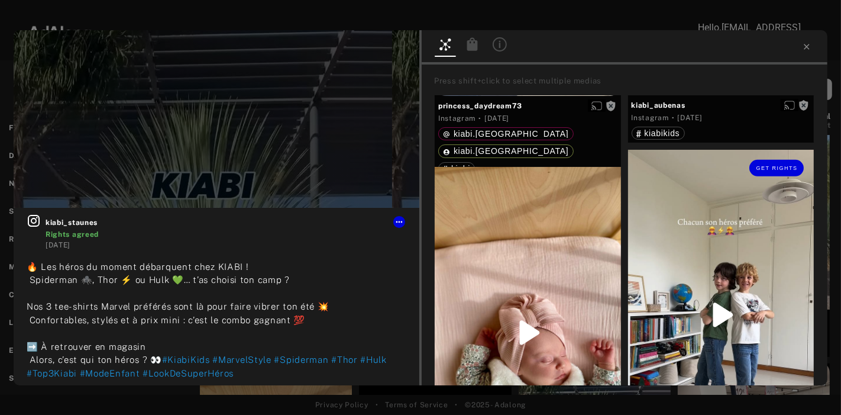
scroll to position [871, 0]
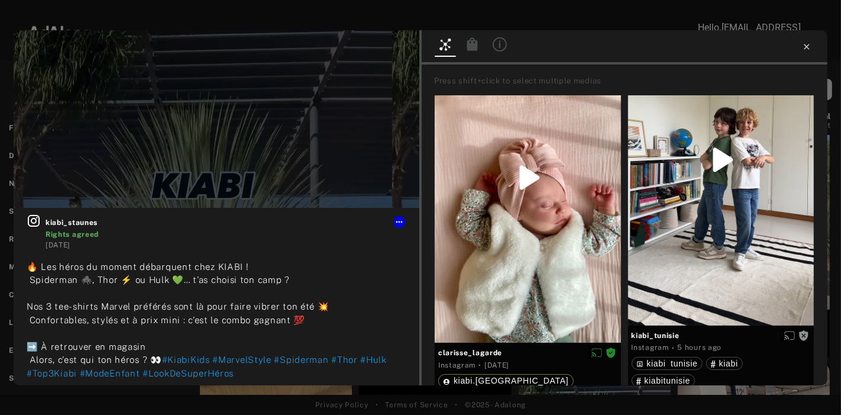
click at [756, 43] on icon at bounding box center [806, 46] width 9 height 9
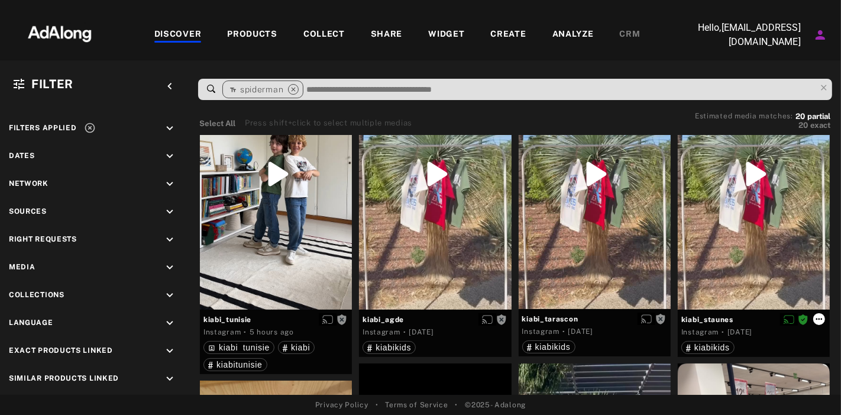
click at [756, 320] on icon at bounding box center [819, 319] width 7 height 2
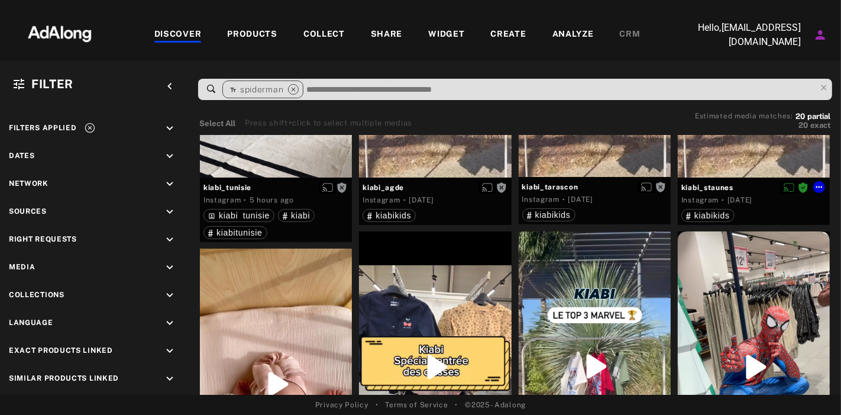
scroll to position [229, 0]
click at [756, 187] on icon at bounding box center [818, 186] width 9 height 9
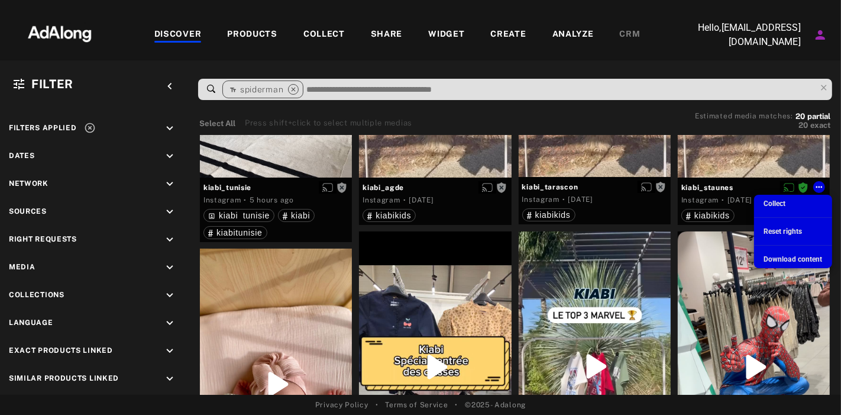
click at [679, 284] on div at bounding box center [420, 207] width 841 height 415
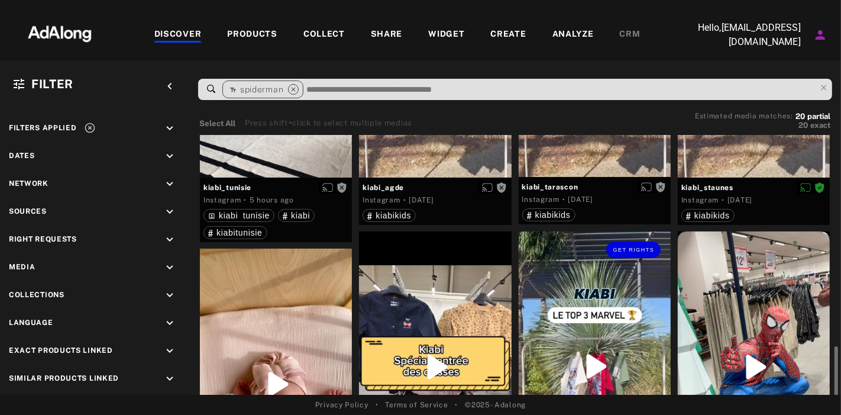
scroll to position [409, 0]
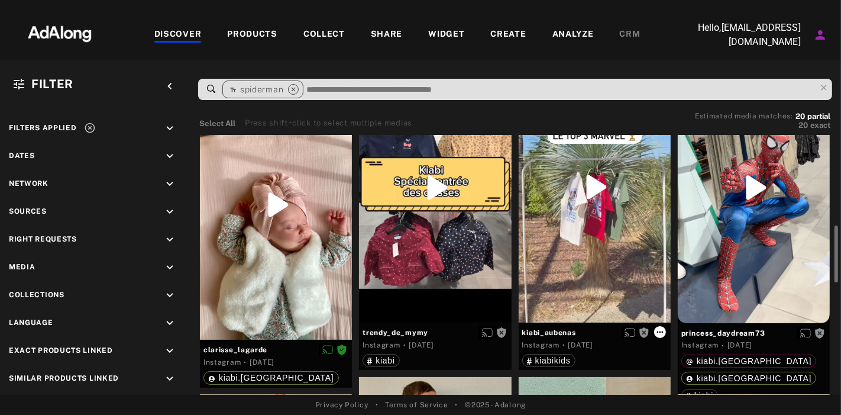
click at [657, 333] on icon at bounding box center [660, 332] width 7 height 2
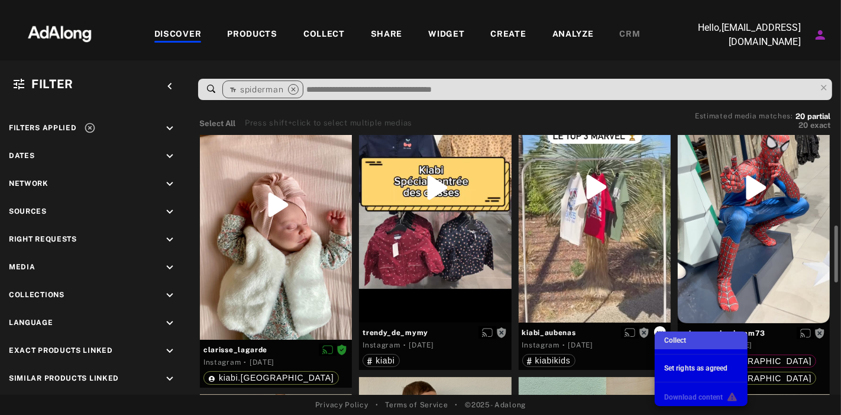
click at [657, 334] on li "Collect" at bounding box center [701, 340] width 93 height 18
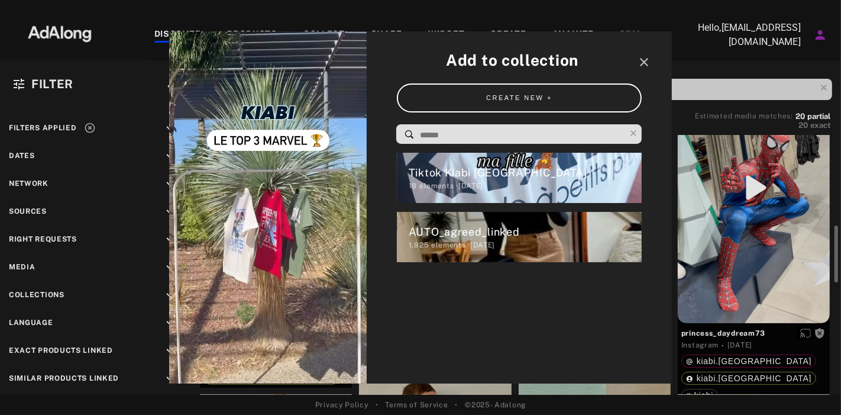
click at [756, 157] on div "Add to collection close CREATE NEW + Tiktok Kiabi [GEOGRAPHIC_DATA] 18 elements…" at bounding box center [420, 207] width 841 height 415
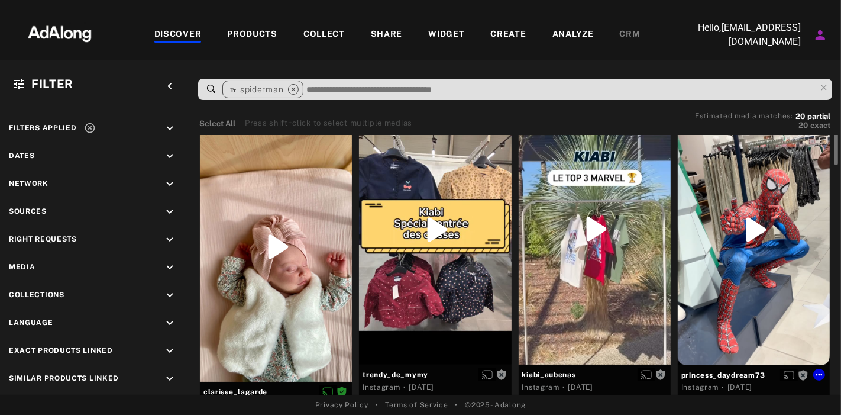
scroll to position [138, 0]
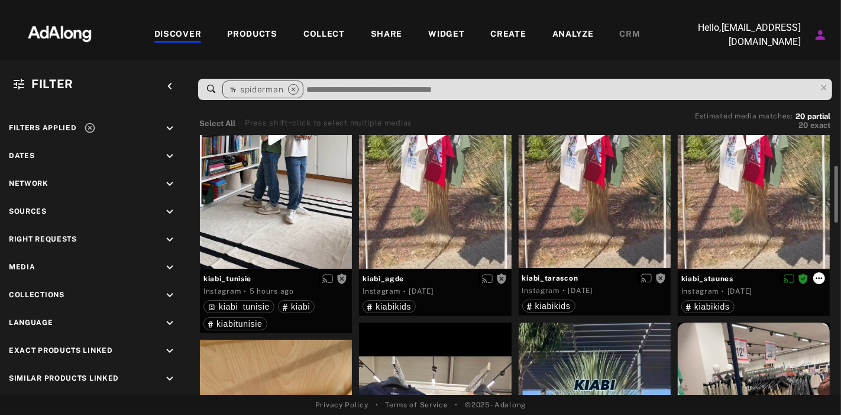
click at [756, 281] on icon at bounding box center [818, 277] width 9 height 9
click at [292, 92] on icon "close" at bounding box center [293, 89] width 11 height 11
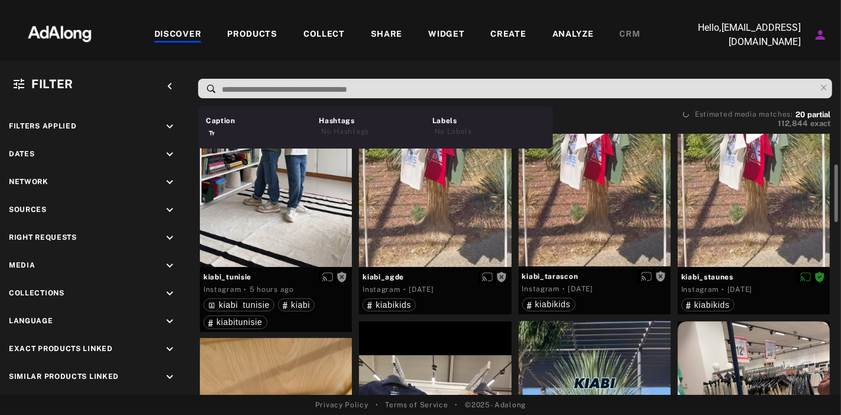
click at [302, 95] on input at bounding box center [518, 90] width 595 height 16
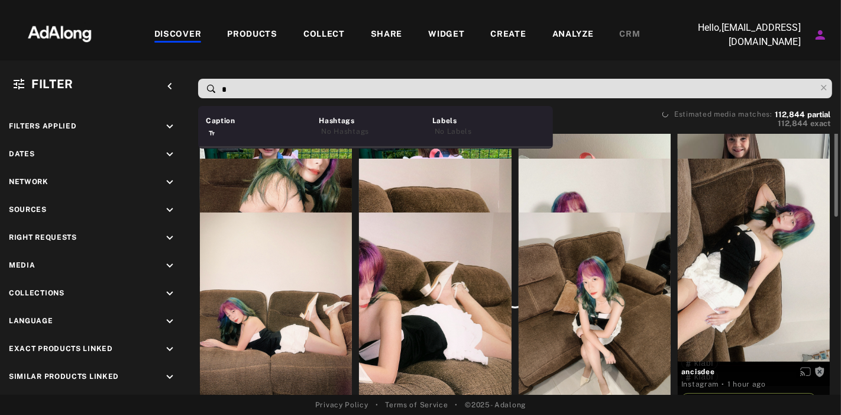
scroll to position [12, 0]
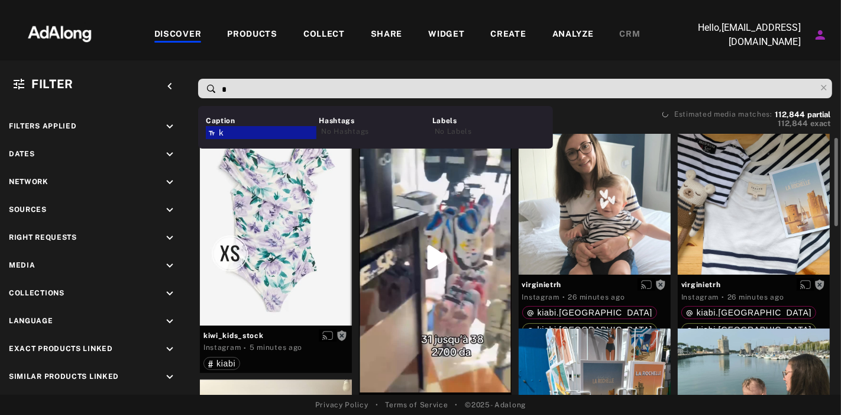
click at [302, 95] on input "*" at bounding box center [518, 90] width 595 height 16
click at [302, 95] on input "**" at bounding box center [518, 90] width 595 height 16
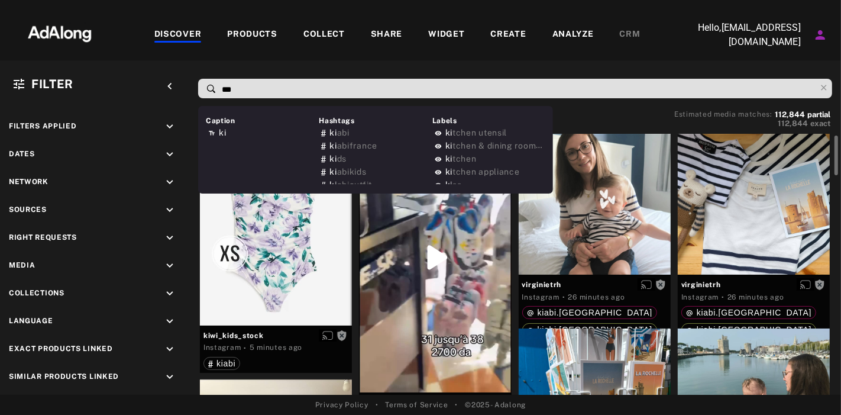
type input "****"
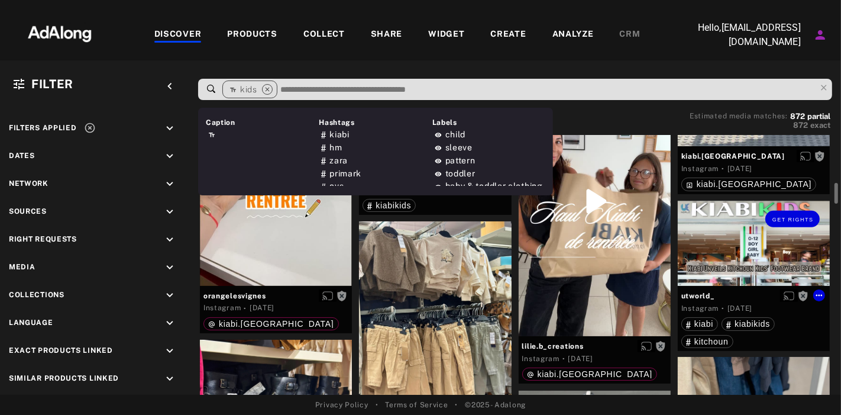
scroll to position [585, 0]
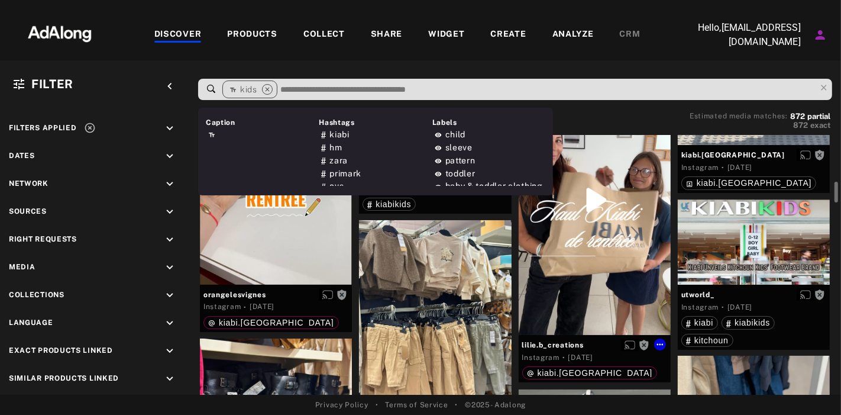
click at [618, 250] on div "Get rights" at bounding box center [595, 199] width 152 height 270
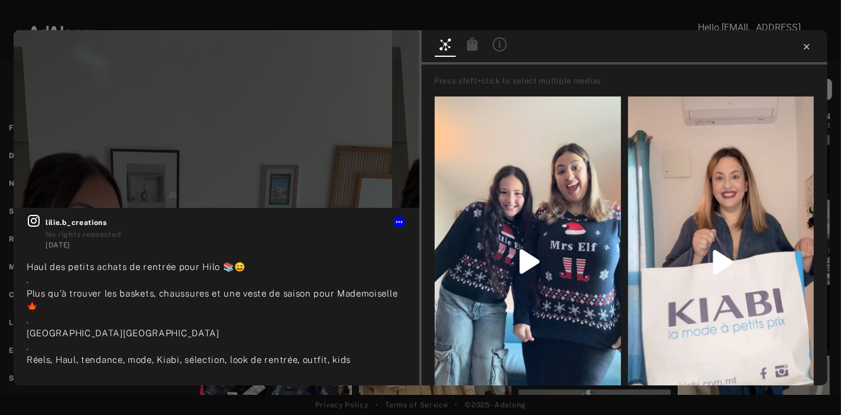
click at [756, 43] on icon at bounding box center [806, 46] width 9 height 9
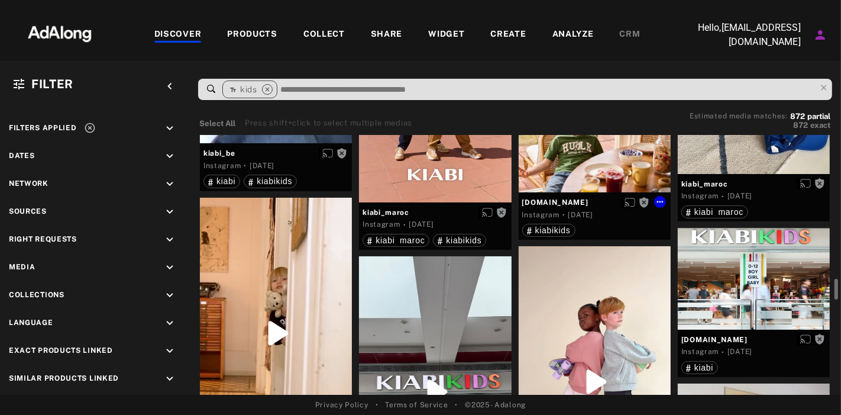
scroll to position [1797, 0]
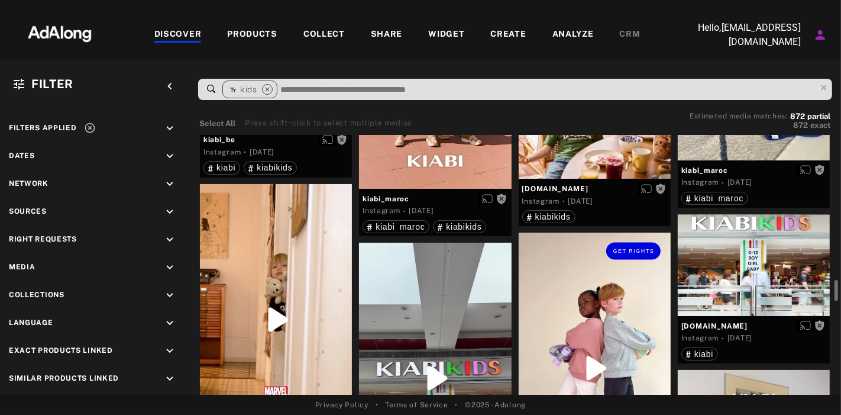
click at [548, 245] on div "Get rights" at bounding box center [595, 250] width 152 height 37
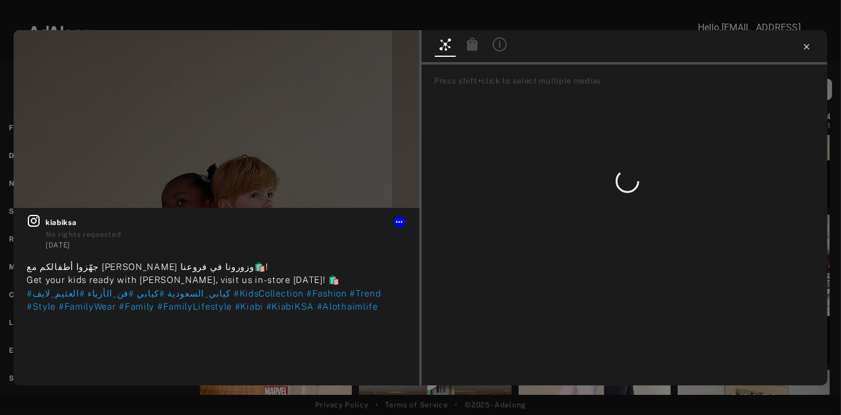
click at [756, 50] on icon at bounding box center [806, 46] width 9 height 9
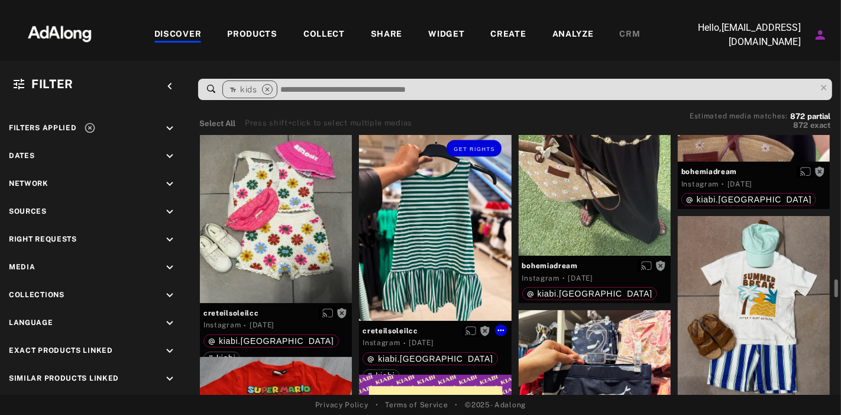
scroll to position [5599, 0]
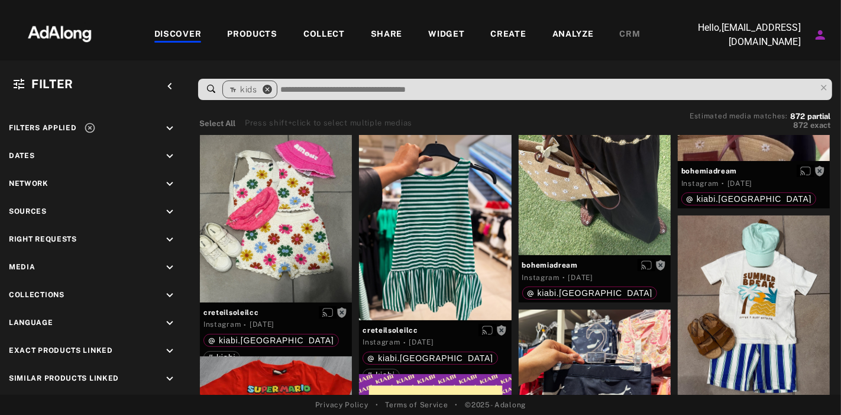
click at [266, 95] on icon "close" at bounding box center [267, 89] width 11 height 11
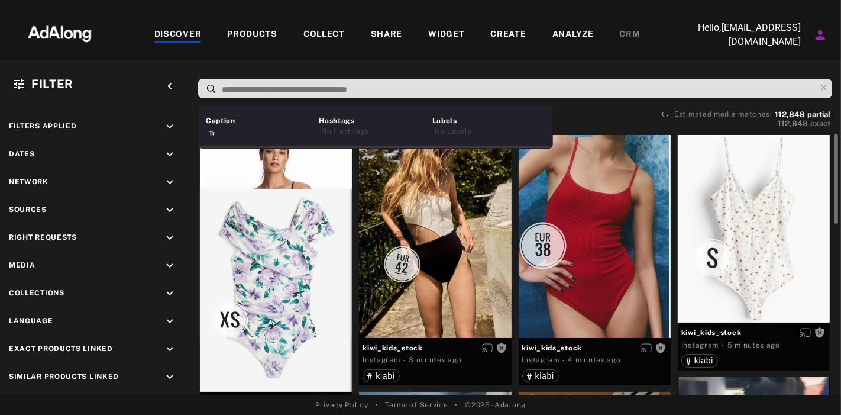
click at [261, 92] on input at bounding box center [518, 90] width 595 height 16
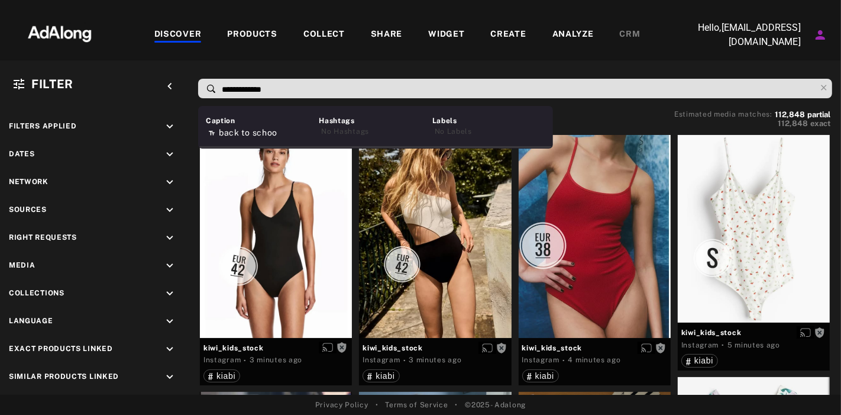
type input "**********"
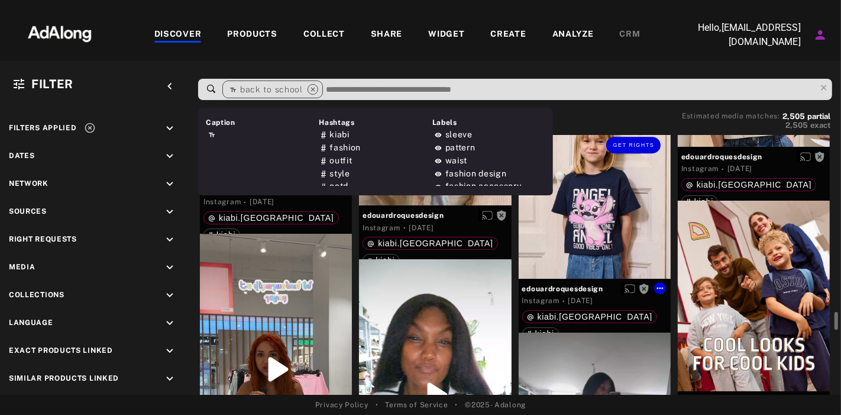
scroll to position [3060, 0]
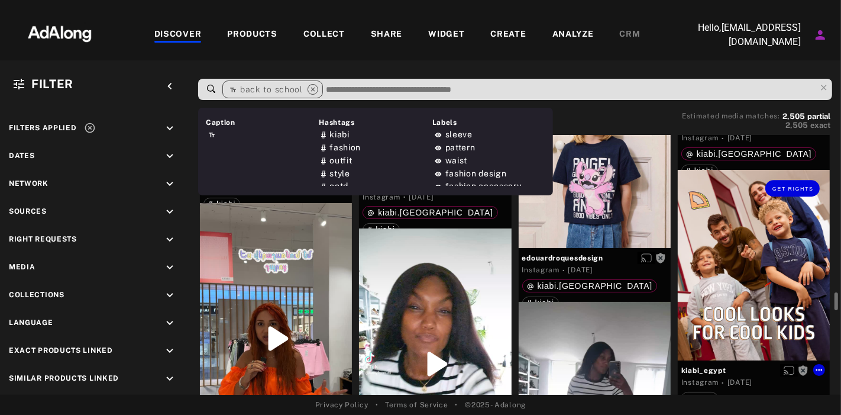
click at [743, 231] on div "Get rights" at bounding box center [754, 265] width 152 height 190
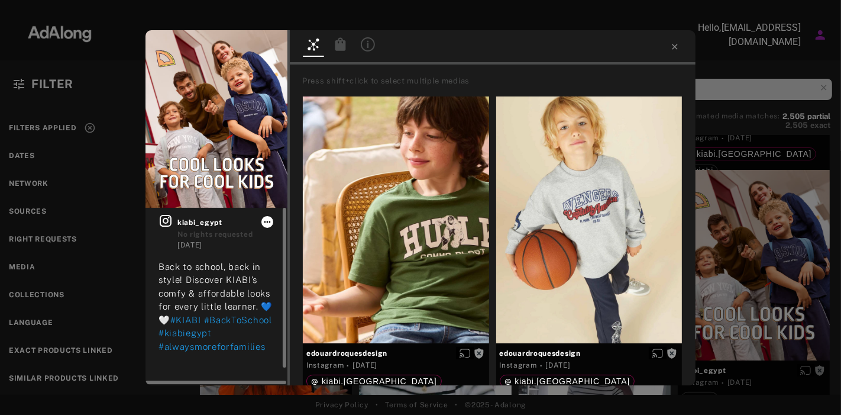
click at [267, 219] on icon at bounding box center [267, 221] width 9 height 9
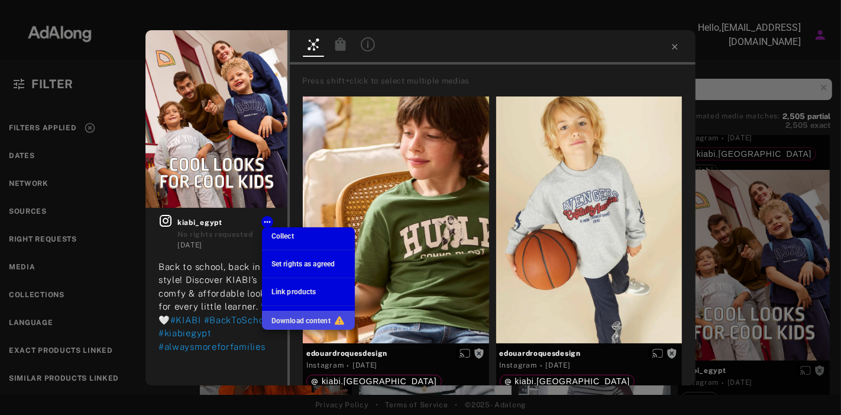
click at [313, 320] on span "Download content" at bounding box center [300, 320] width 59 height 8
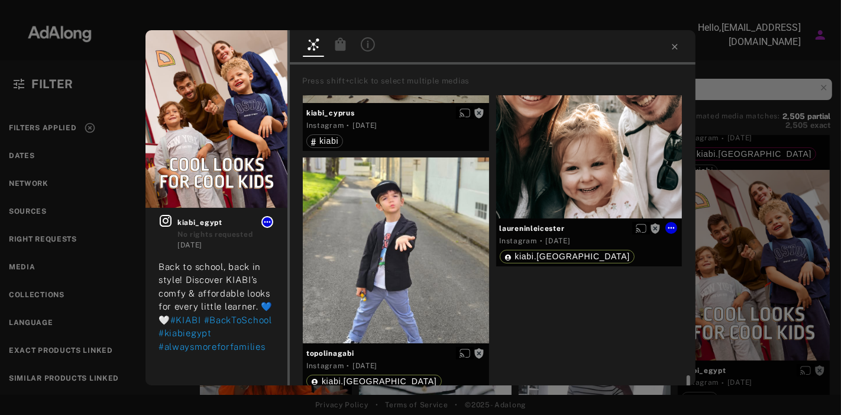
scroll to position [3975, 0]
click at [672, 48] on icon at bounding box center [674, 46] width 5 height 5
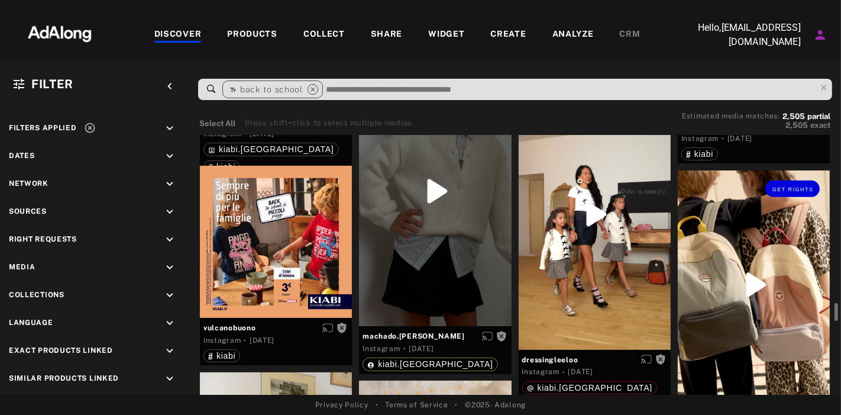
scroll to position [4296, 0]
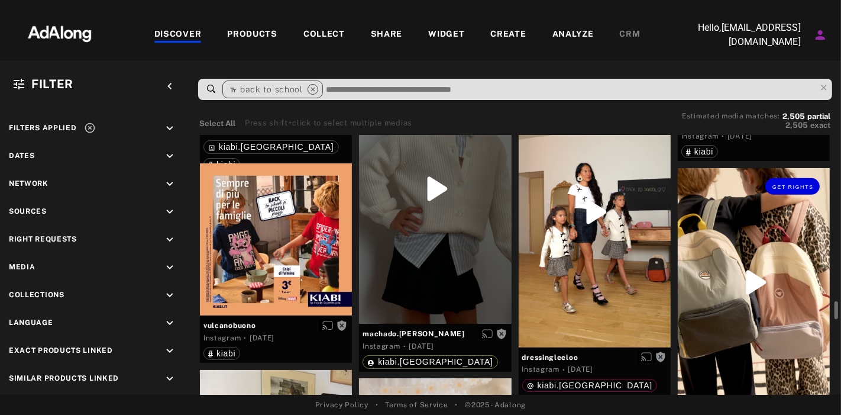
click at [752, 287] on div "Get rights" at bounding box center [754, 282] width 152 height 228
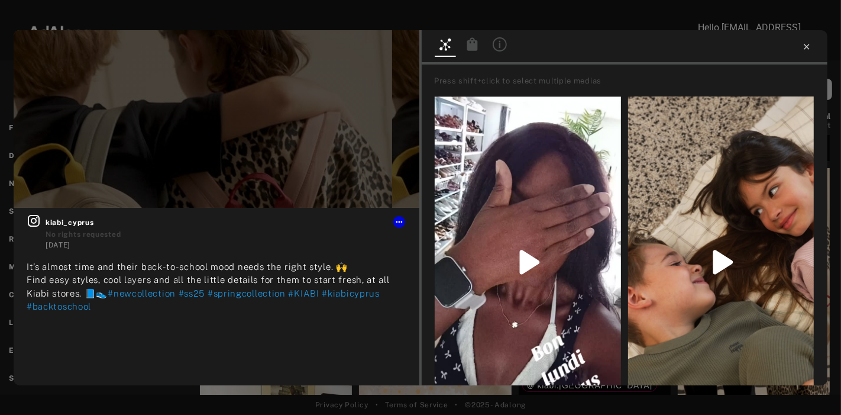
click at [756, 48] on icon at bounding box center [806, 46] width 9 height 9
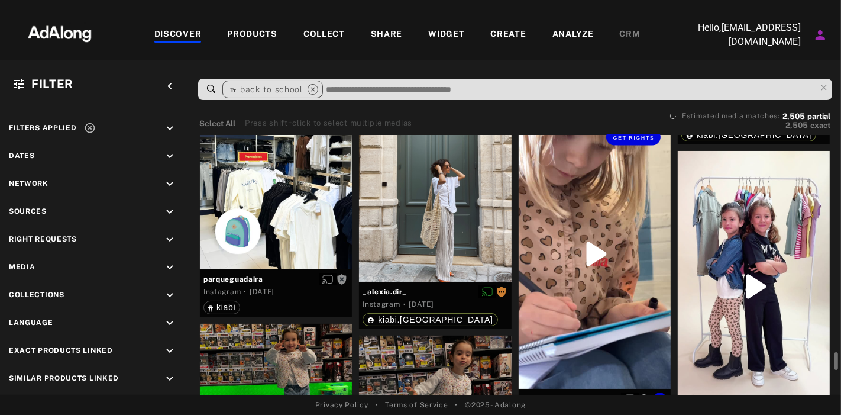
scroll to position [5447, 0]
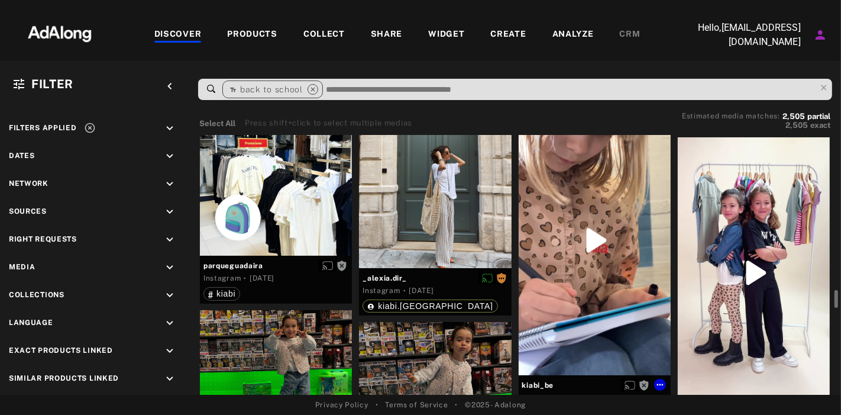
click at [598, 242] on div "Get rights" at bounding box center [595, 240] width 152 height 270
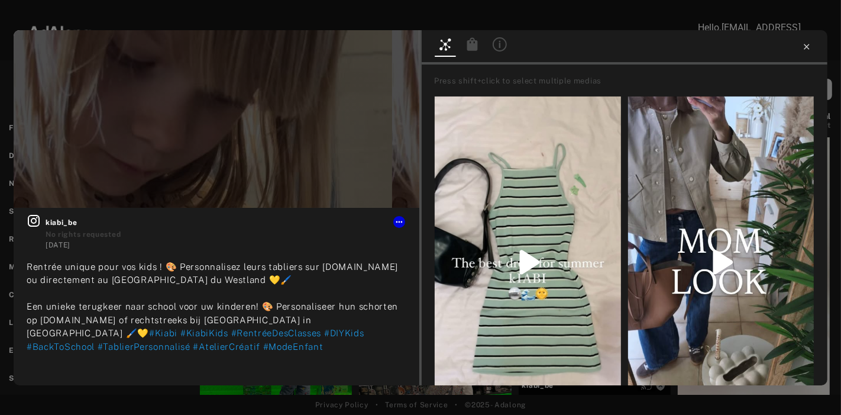
click at [756, 42] on icon at bounding box center [806, 46] width 9 height 9
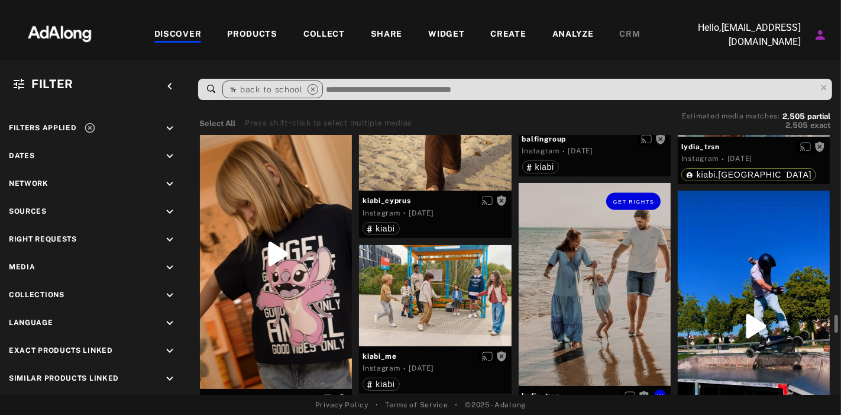
scroll to position [9285, 0]
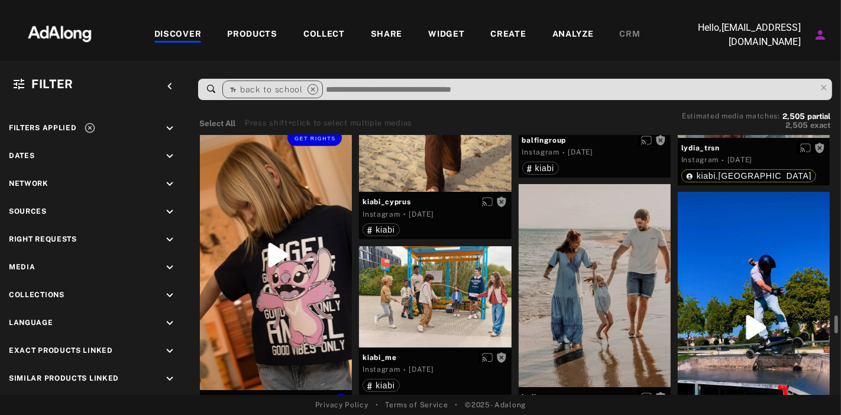
click at [304, 260] on div "Get rights" at bounding box center [276, 254] width 152 height 270
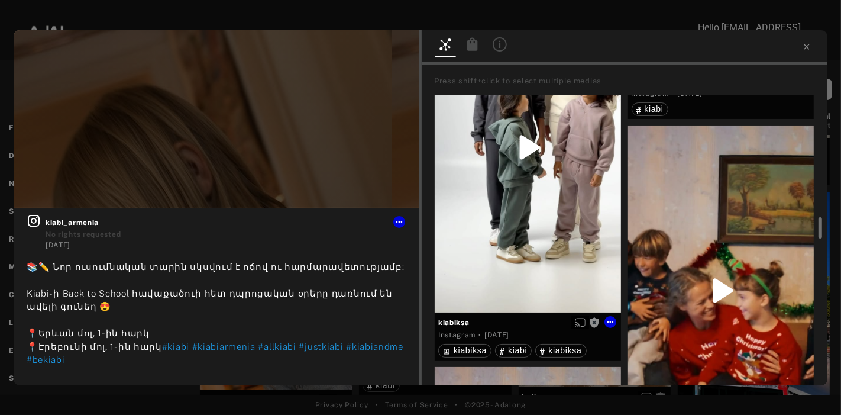
scroll to position [1538, 0]
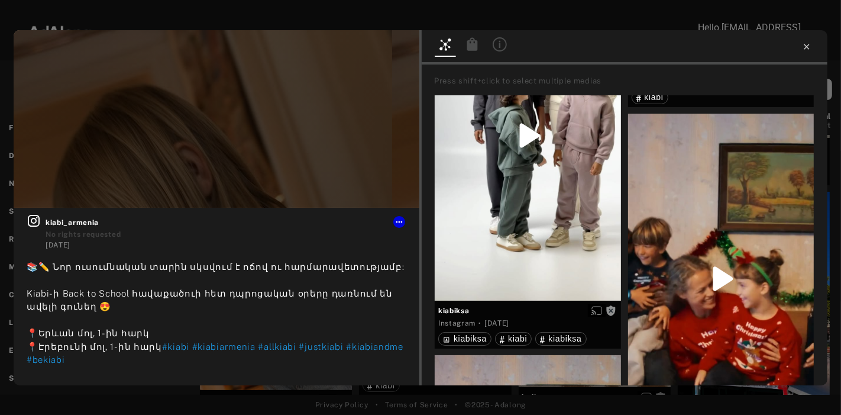
click at [756, 44] on icon at bounding box center [806, 46] width 9 height 9
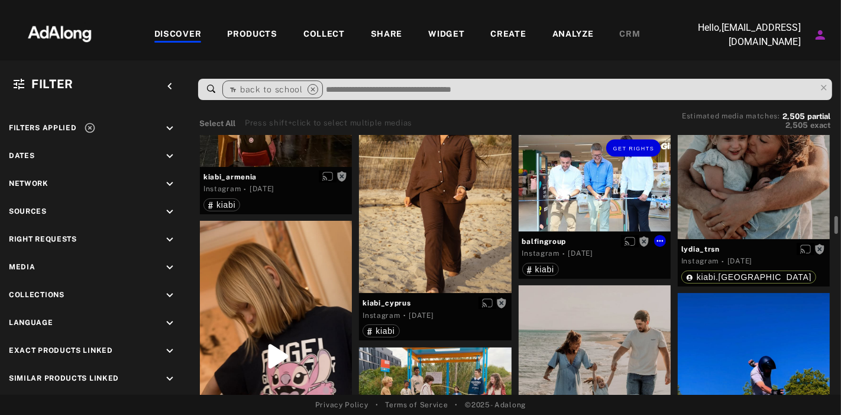
scroll to position [9088, 0]
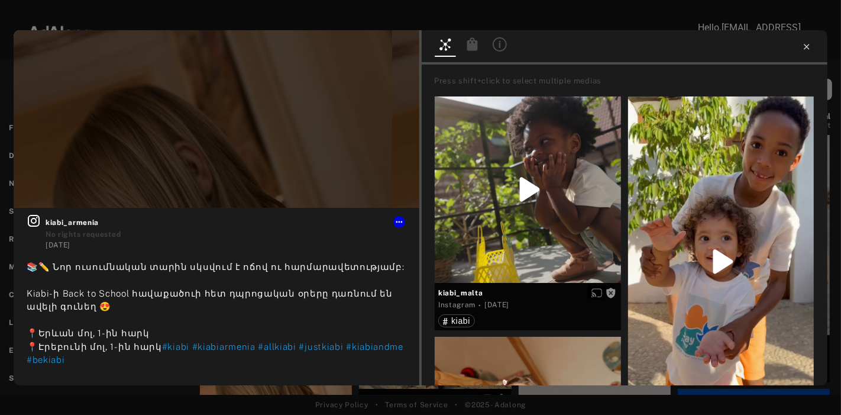
click at [756, 50] on icon at bounding box center [806, 46] width 9 height 9
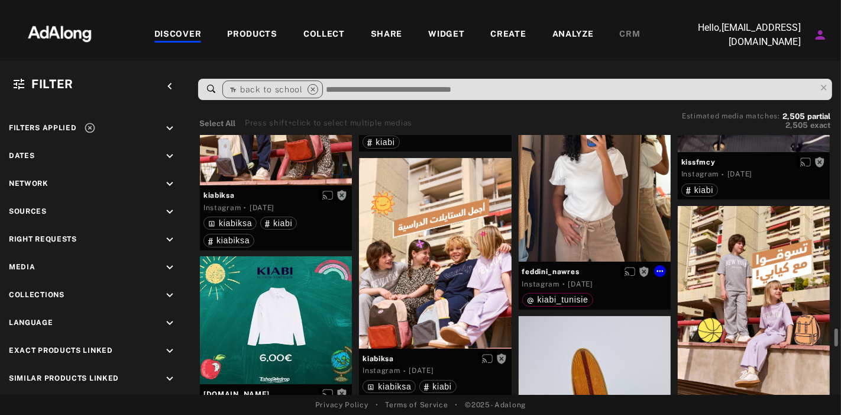
scroll to position [11343, 0]
click at [415, 227] on div "Get rights" at bounding box center [435, 253] width 152 height 190
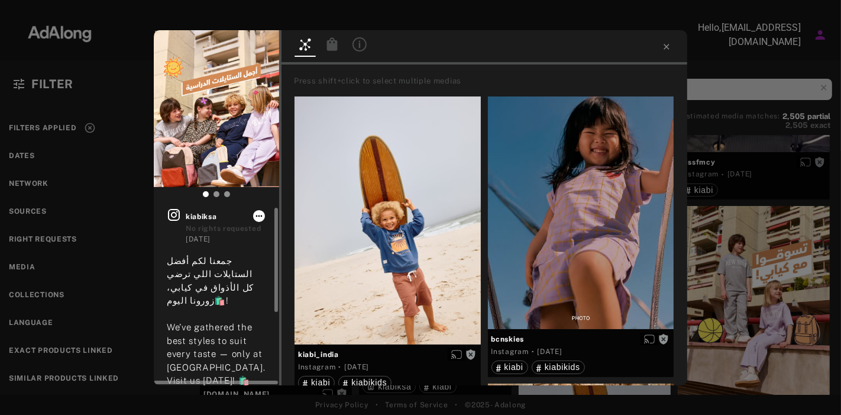
click at [257, 213] on icon at bounding box center [258, 215] width 9 height 9
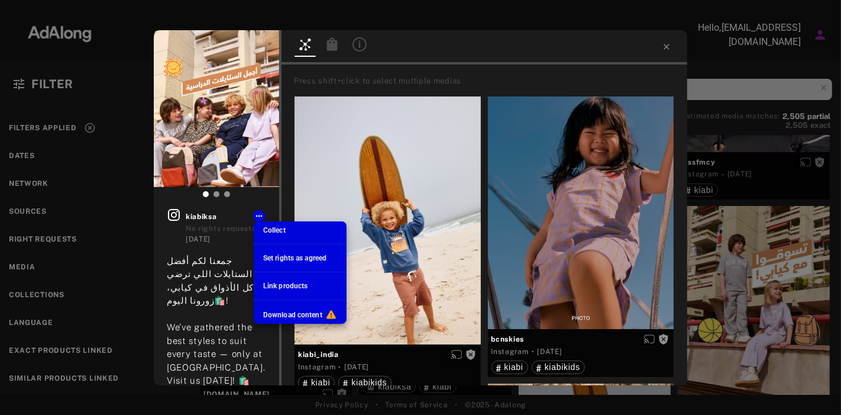
click at [277, 308] on div "Download content" at bounding box center [300, 314] width 74 height 12
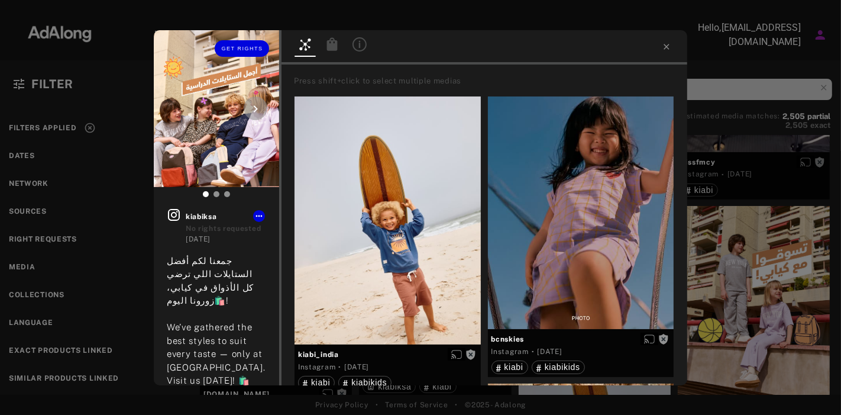
click at [261, 106] on icon at bounding box center [255, 109] width 14 height 14
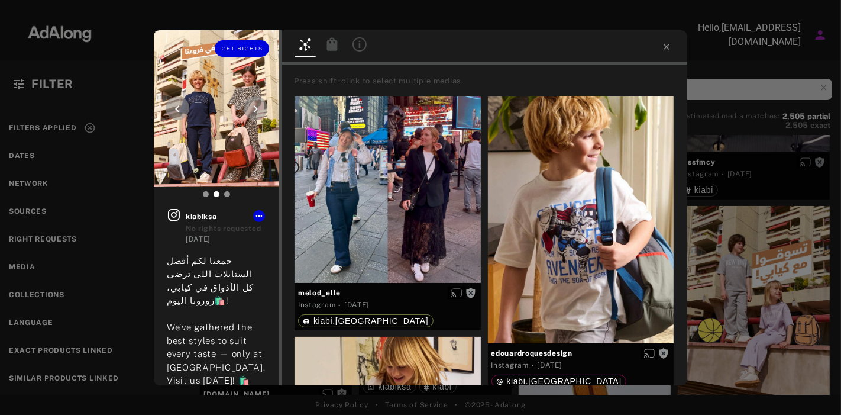
click at [256, 111] on icon at bounding box center [256, 108] width 4 height 7
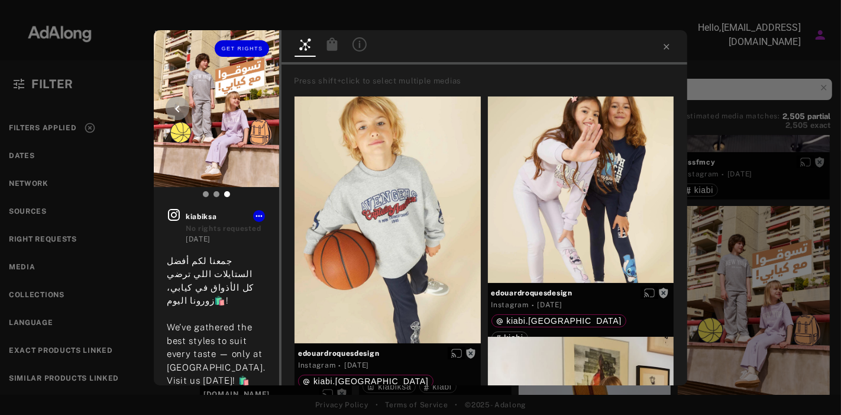
click at [179, 100] on div at bounding box center [178, 108] width 24 height 24
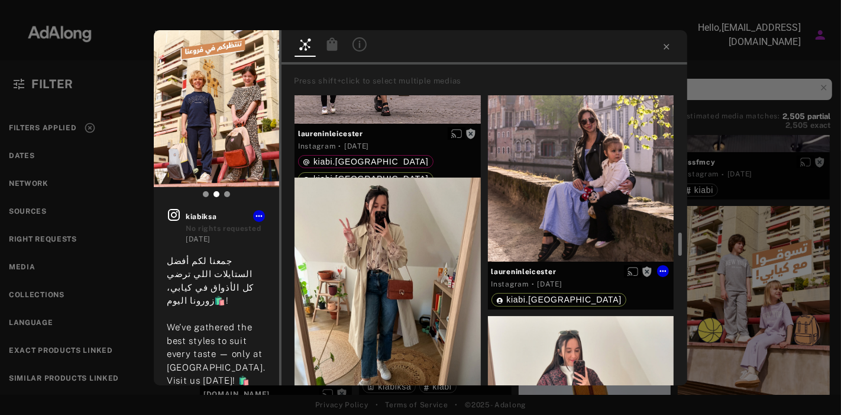
scroll to position [1742, 0]
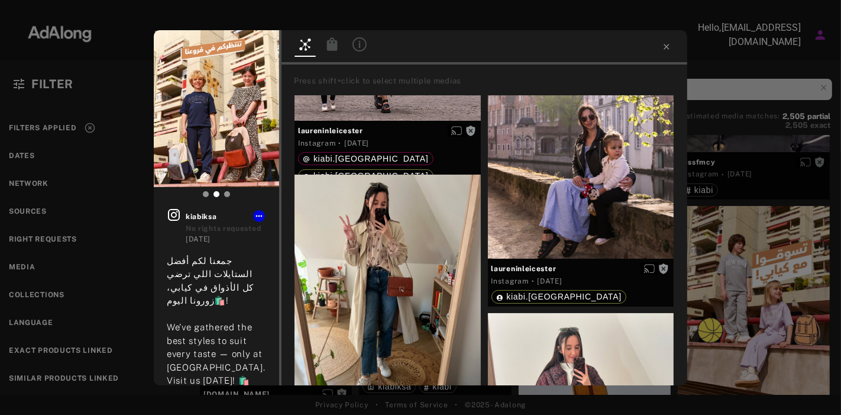
click at [399, 19] on div at bounding box center [420, 10] width 841 height 21
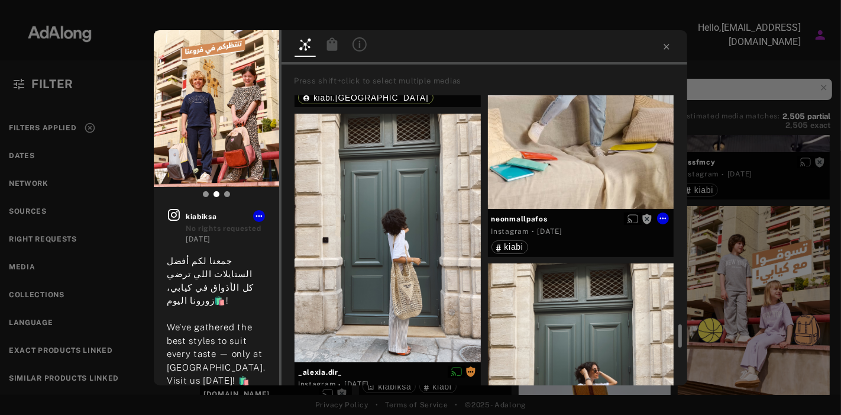
scroll to position [2919, 0]
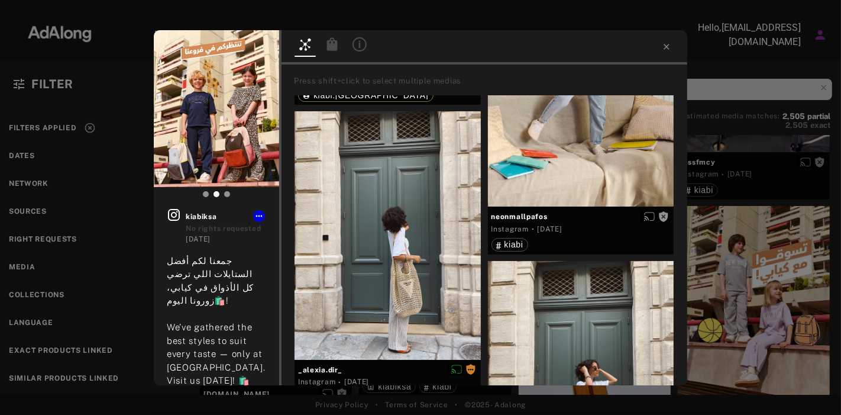
click at [536, 373] on div "Get rights kiabiksa No rights requested [DATE] جمعنا لكم أفضل الستايلات اللي تر…" at bounding box center [420, 207] width 841 height 415
